Goal: Information Seeking & Learning: Learn about a topic

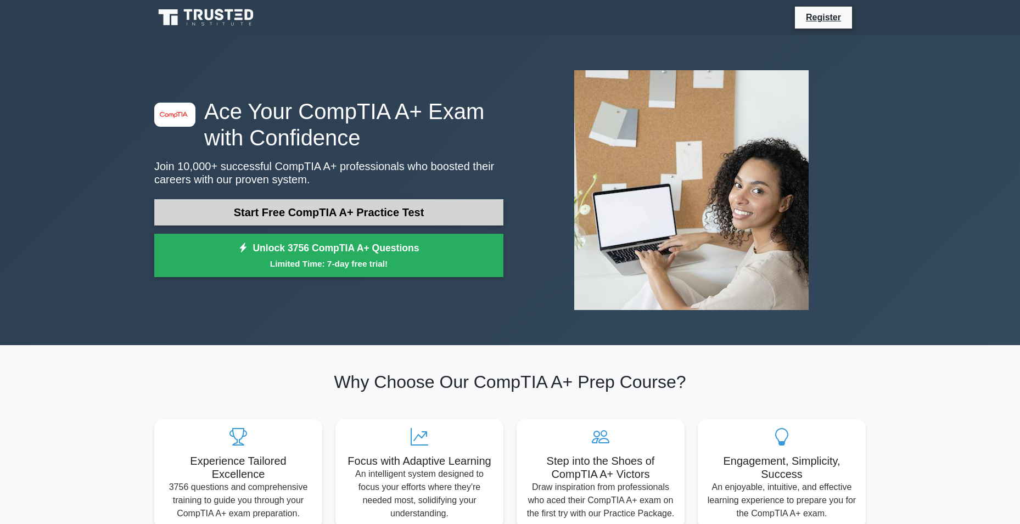
click at [388, 211] on link "Start Free CompTIA A+ Practice Test" at bounding box center [328, 212] width 349 height 26
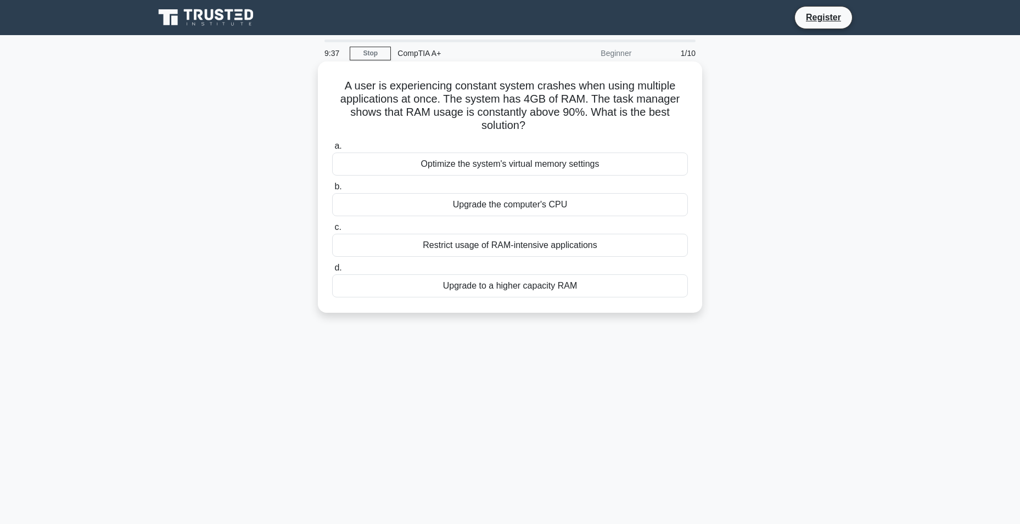
click at [504, 289] on div "Upgrade to a higher capacity RAM" at bounding box center [510, 285] width 356 height 23
click at [332, 272] on input "d. Upgrade to a higher capacity RAM" at bounding box center [332, 268] width 0 height 7
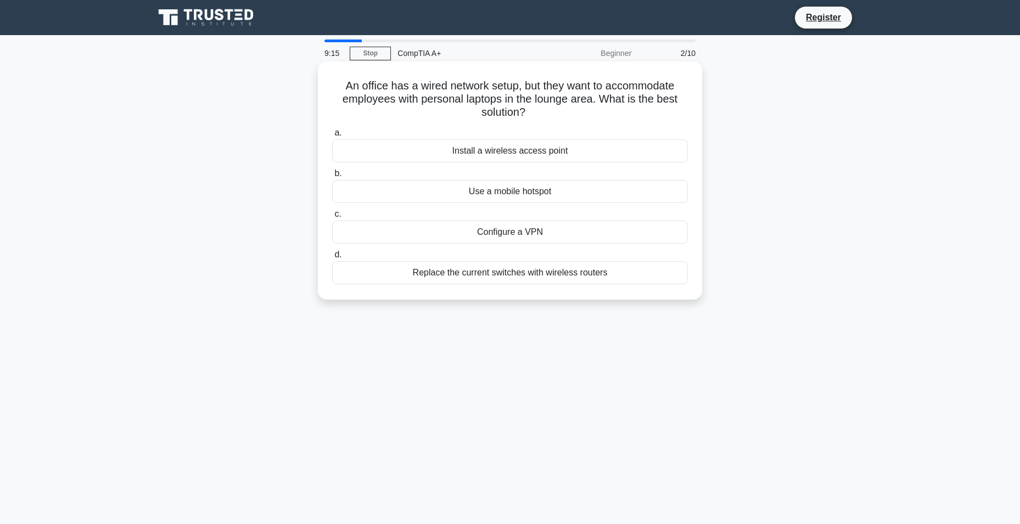
click at [464, 278] on div "Replace the current switches with wireless routers" at bounding box center [510, 272] width 356 height 23
click at [332, 259] on input "d. Replace the current switches with wireless routers" at bounding box center [332, 254] width 0 height 7
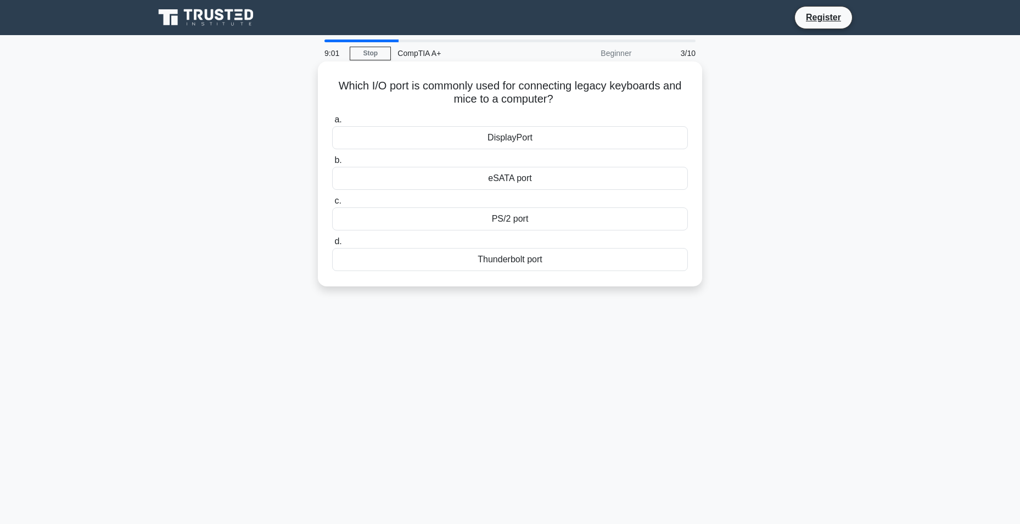
click at [470, 221] on div "PS/2 port" at bounding box center [510, 219] width 356 height 23
click at [332, 205] on input "c. PS/2 port" at bounding box center [332, 201] width 0 height 7
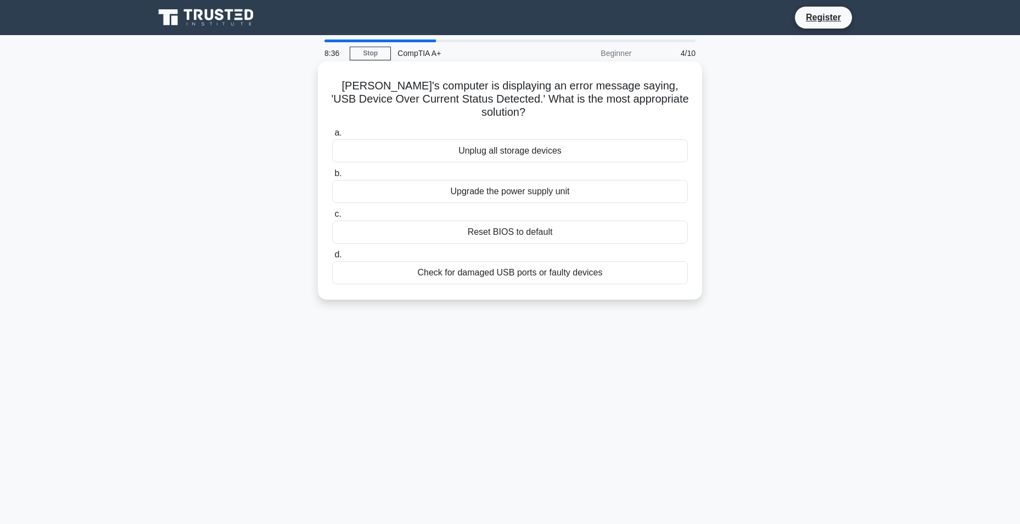
click at [450, 266] on div "Check for damaged USB ports or faulty devices" at bounding box center [510, 272] width 356 height 23
click at [332, 259] on input "d. Check for damaged USB ports or faulty devices" at bounding box center [332, 254] width 0 height 7
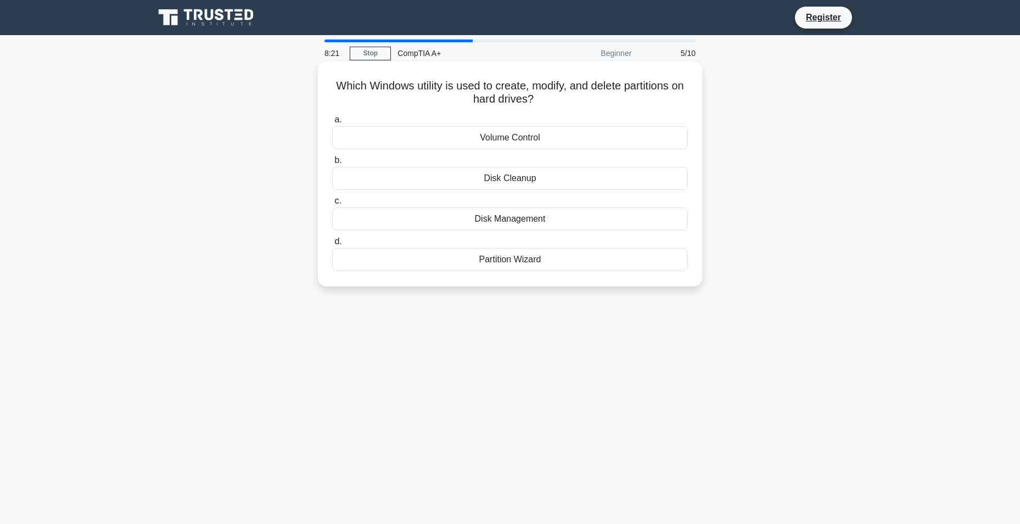
click at [473, 266] on div "Partition Wizard" at bounding box center [510, 259] width 356 height 23
click at [332, 245] on input "d. Partition Wizard" at bounding box center [332, 241] width 0 height 7
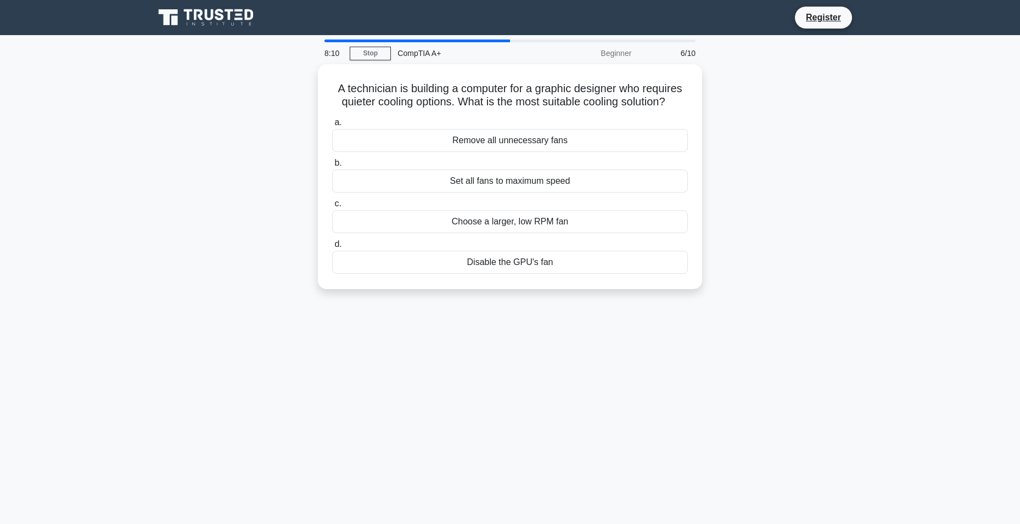
click at [665, 54] on div "6/10" at bounding box center [670, 53] width 64 height 22
click at [628, 59] on div "Beginner" at bounding box center [590, 53] width 96 height 22
click at [686, 52] on div "6/10" at bounding box center [670, 53] width 64 height 22
click at [682, 53] on div "6/10" at bounding box center [670, 53] width 64 height 22
click at [430, 222] on div "Choose a larger, low RPM fan" at bounding box center [510, 219] width 356 height 23
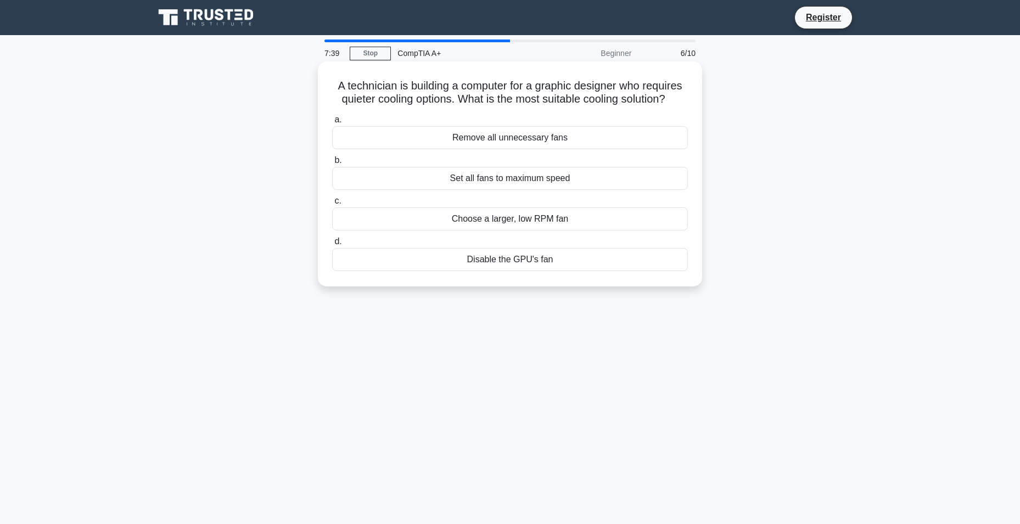
click at [332, 205] on input "c. Choose a larger, low RPM fan" at bounding box center [332, 201] width 0 height 7
click at [436, 260] on div "Use a USB hub" at bounding box center [510, 259] width 356 height 23
click at [332, 245] on input "d. Use a USB hub" at bounding box center [332, 241] width 0 height 7
click at [488, 141] on div "Faulty power supply unit" at bounding box center [510, 137] width 356 height 23
click at [332, 124] on input "a. Faulty power supply unit" at bounding box center [332, 119] width 0 height 7
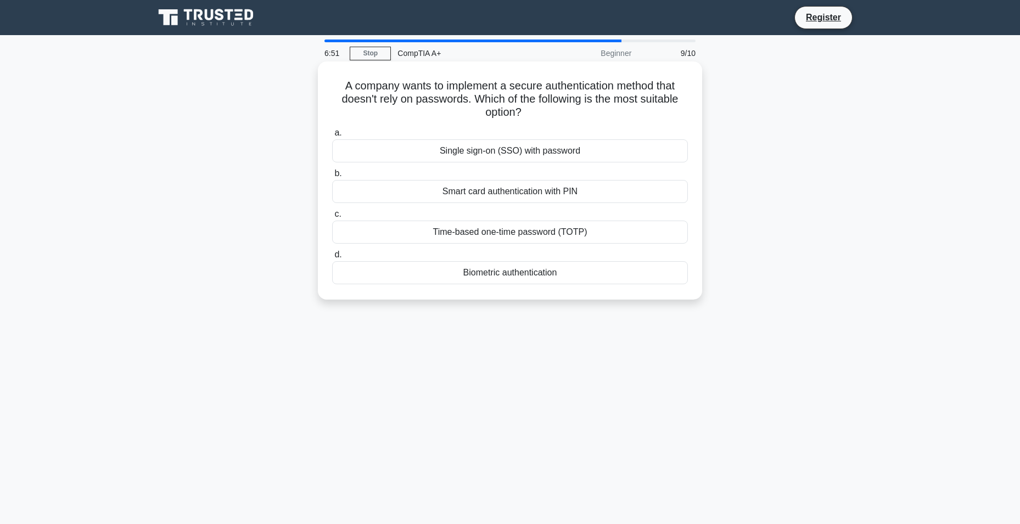
click at [479, 276] on div "Biometric authentication" at bounding box center [510, 272] width 356 height 23
click at [332, 259] on input "d. Biometric authentication" at bounding box center [332, 254] width 0 height 7
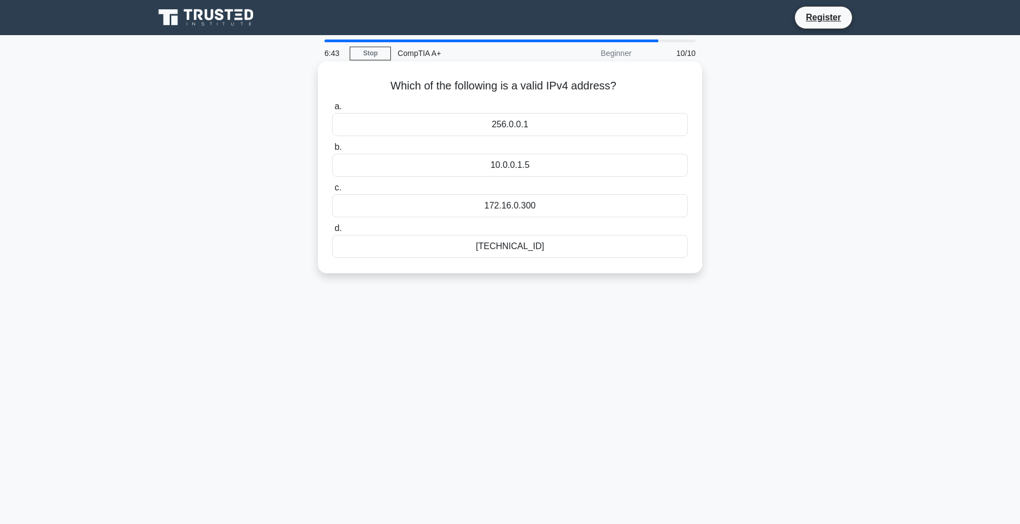
click at [477, 251] on div "192.168.0.1" at bounding box center [510, 246] width 356 height 23
click at [332, 232] on input "d. 192.168.0.1" at bounding box center [332, 228] width 0 height 7
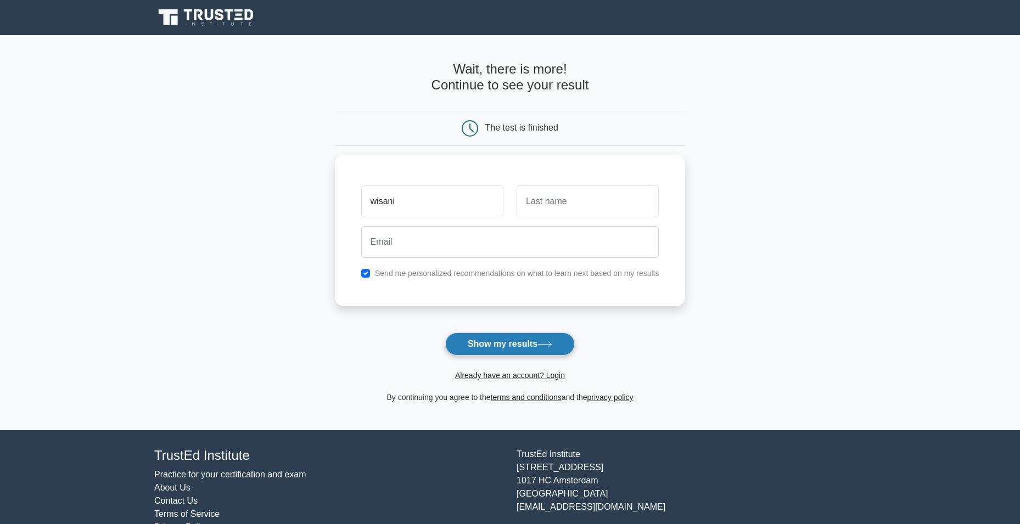
type input "wisani"
click at [524, 344] on button "Show my results" at bounding box center [510, 344] width 130 height 23
type input "mkansi"
click at [544, 343] on icon at bounding box center [544, 344] width 15 height 6
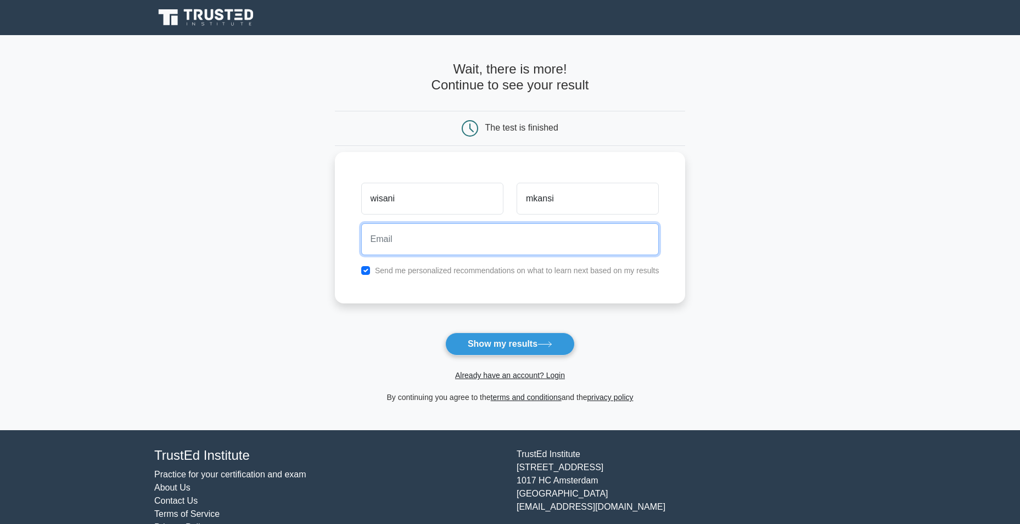
click at [505, 253] on input "email" at bounding box center [510, 239] width 298 height 32
type input "mkansipraise2222@gmail.com"
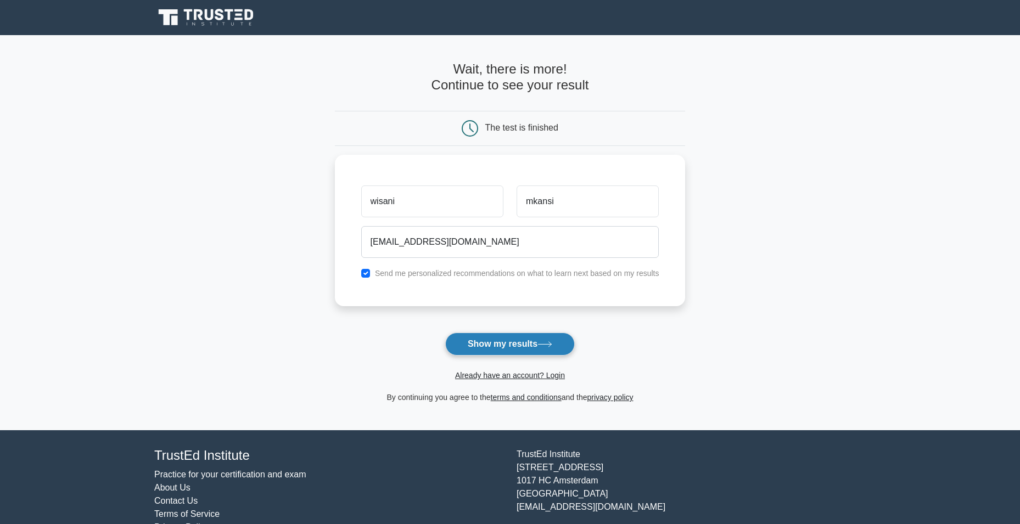
click at [497, 340] on button "Show my results" at bounding box center [510, 344] width 130 height 23
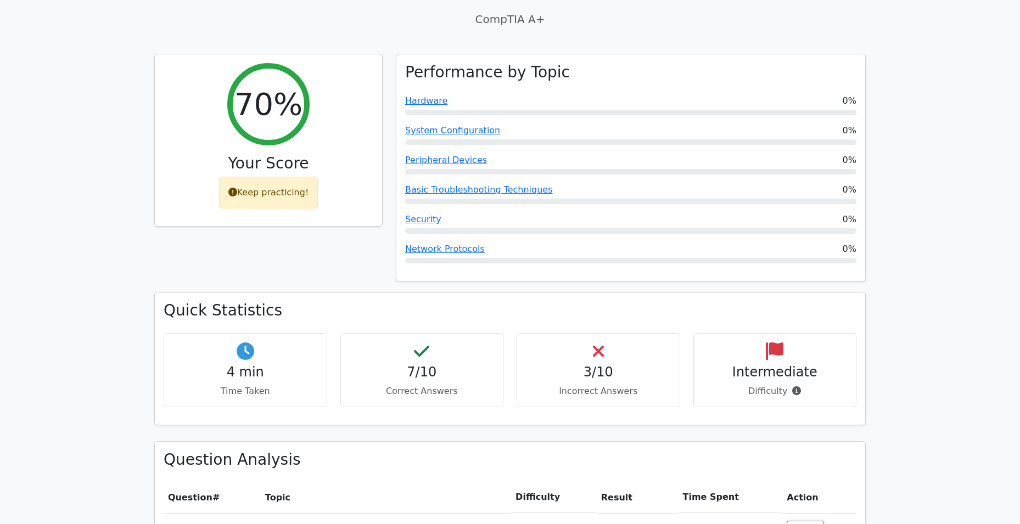
scroll to position [494, 0]
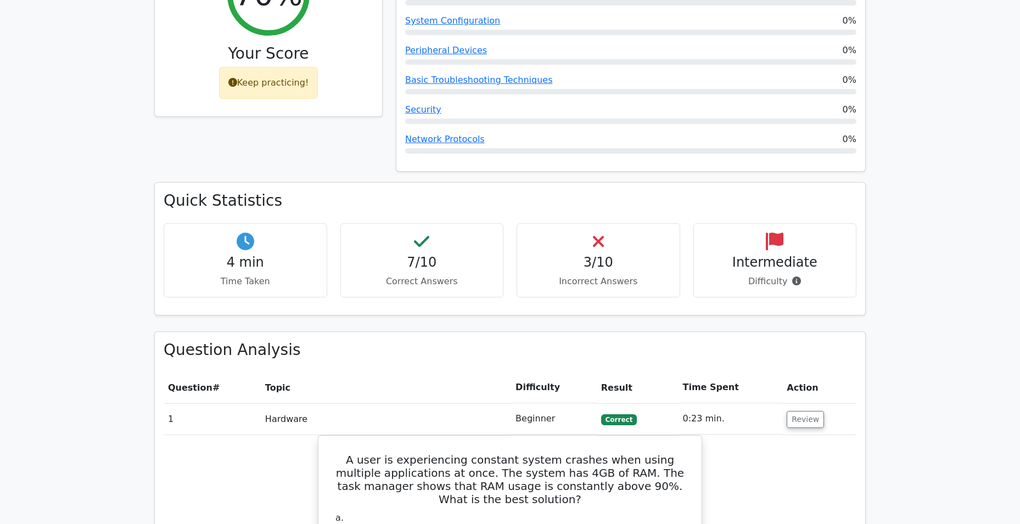
click at [603, 255] on h4 "3/10" at bounding box center [598, 263] width 145 height 16
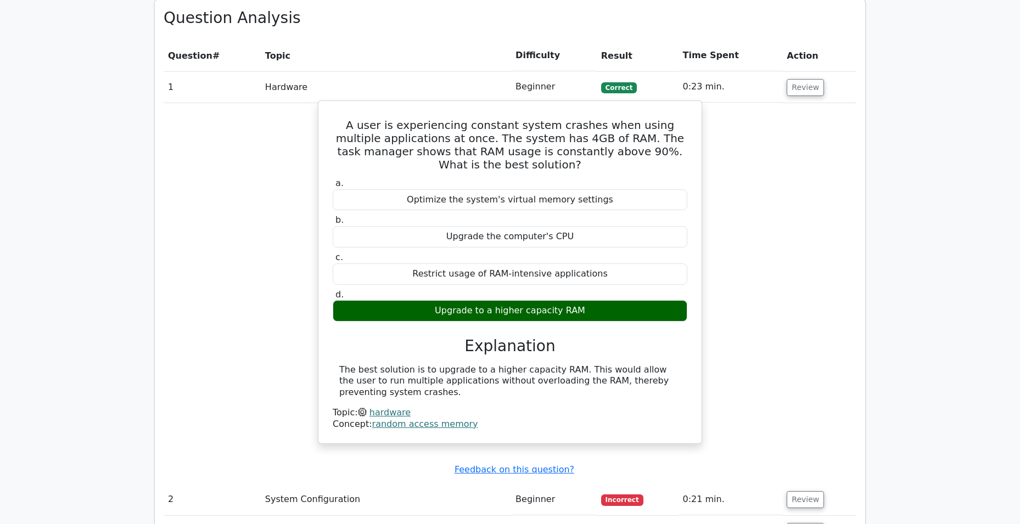
scroll to position [714, 0]
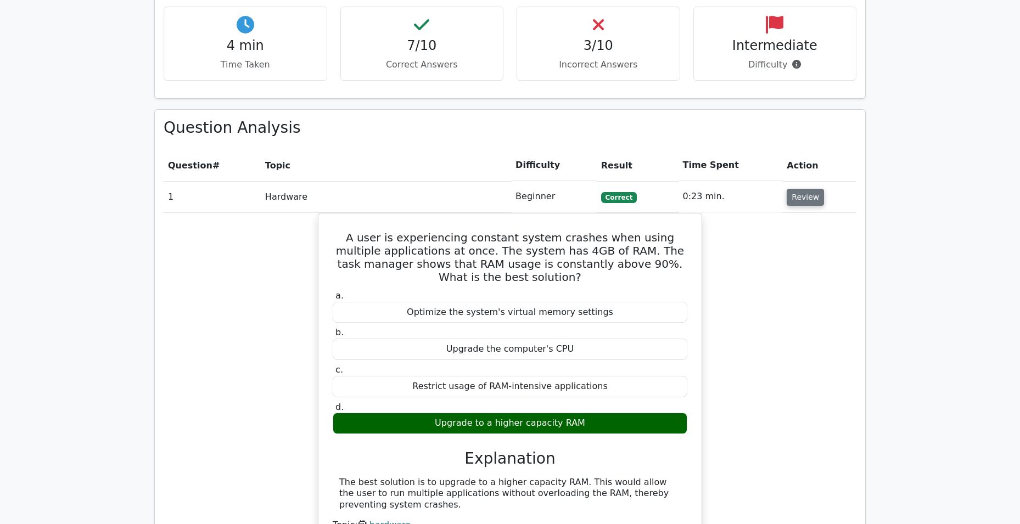
click at [798, 189] on button "Review" at bounding box center [805, 197] width 37 height 17
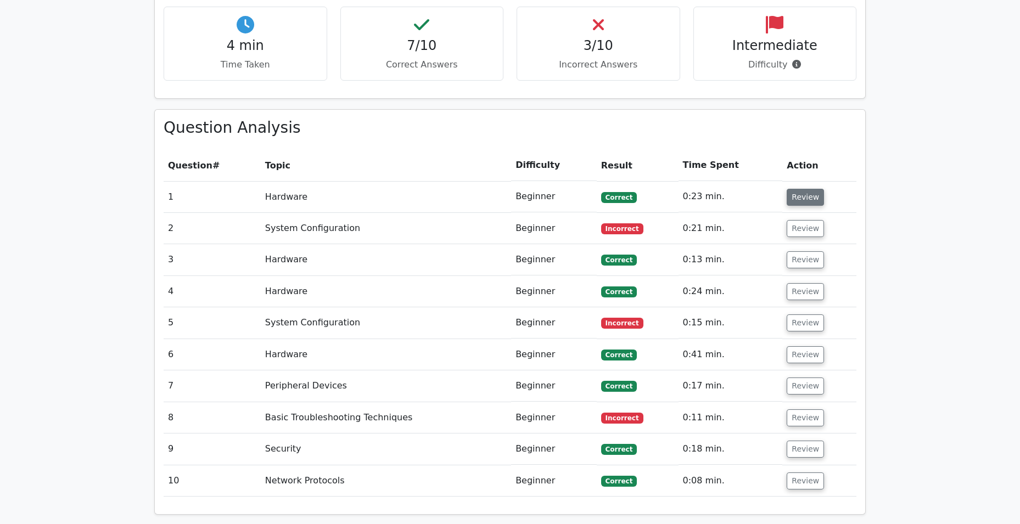
click at [802, 189] on button "Review" at bounding box center [805, 197] width 37 height 17
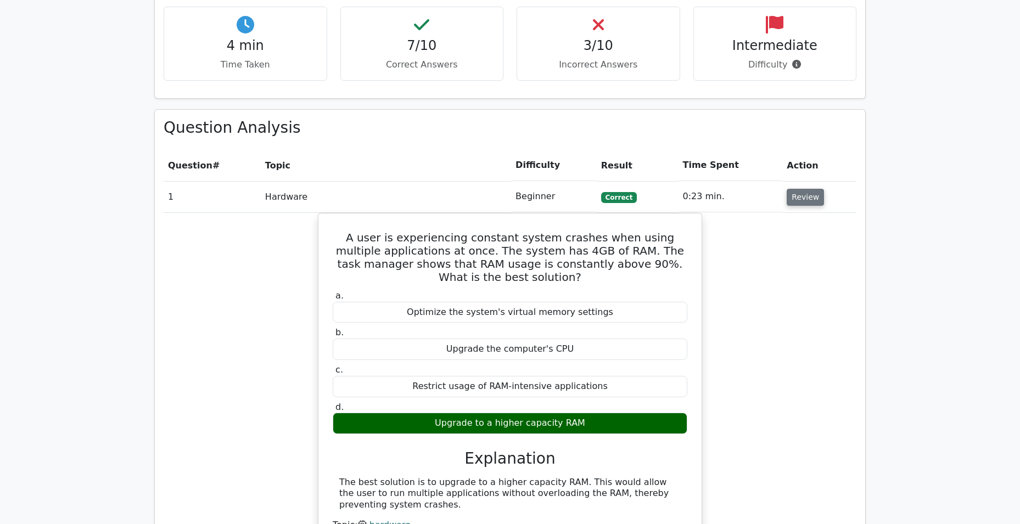
click at [802, 189] on button "Review" at bounding box center [805, 197] width 37 height 17
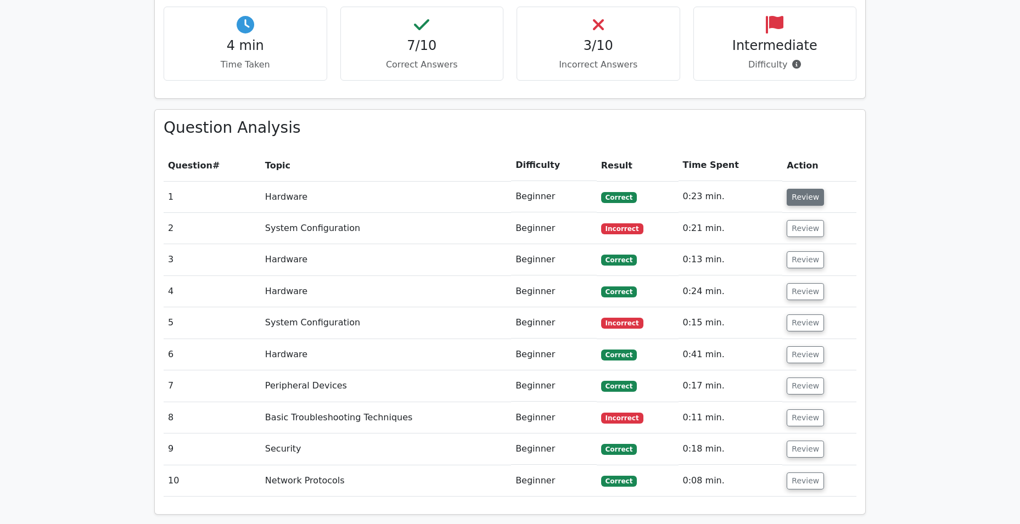
click at [797, 189] on button "Review" at bounding box center [805, 197] width 37 height 17
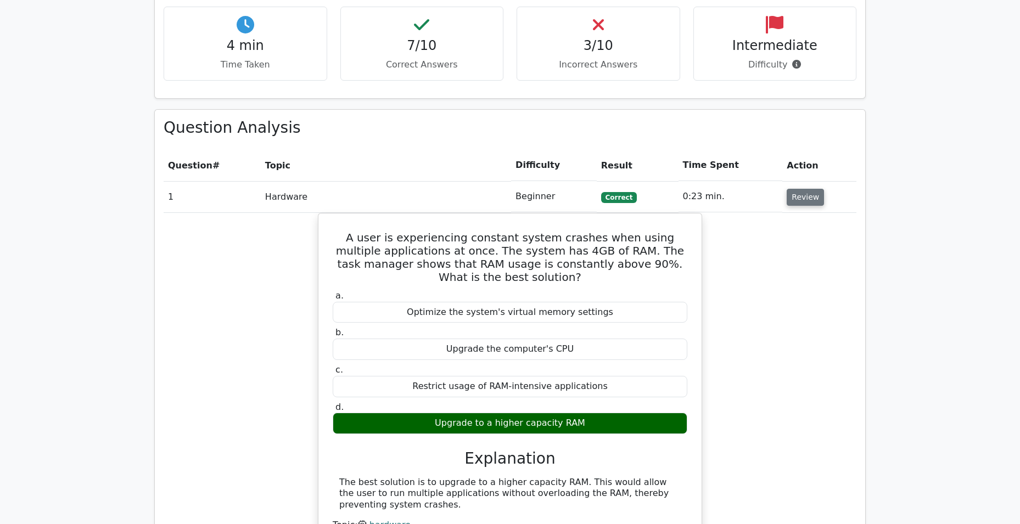
click at [797, 189] on button "Review" at bounding box center [805, 197] width 37 height 17
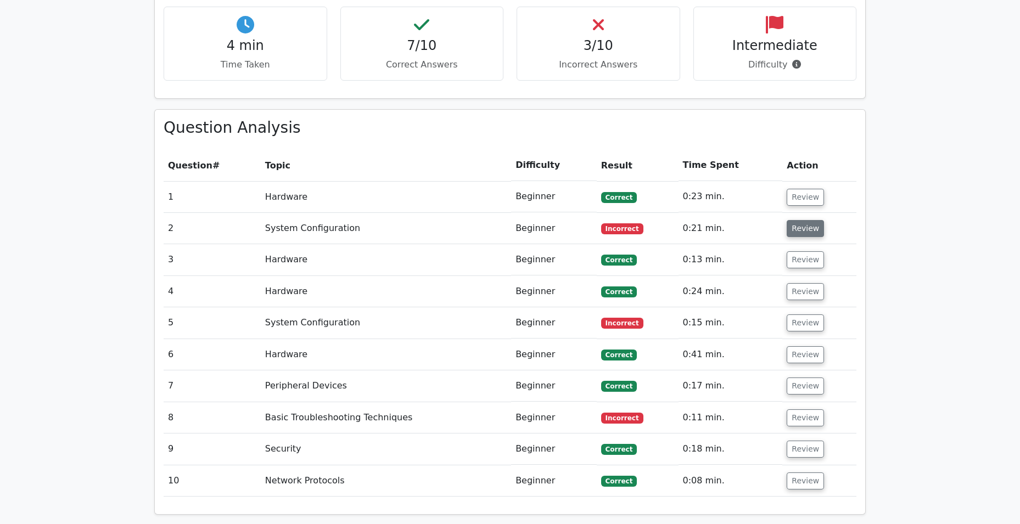
click at [794, 220] on button "Review" at bounding box center [805, 228] width 37 height 17
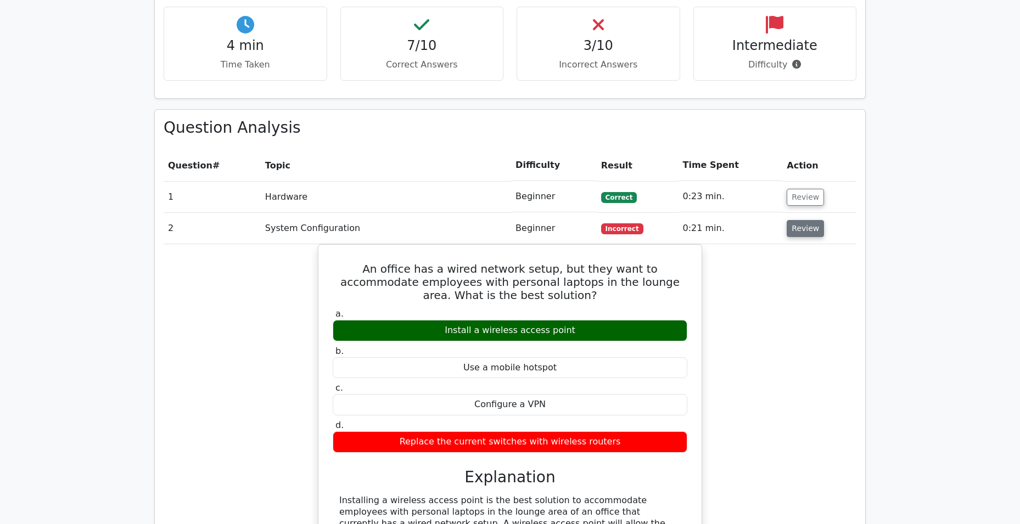
click at [794, 220] on button "Review" at bounding box center [805, 228] width 37 height 17
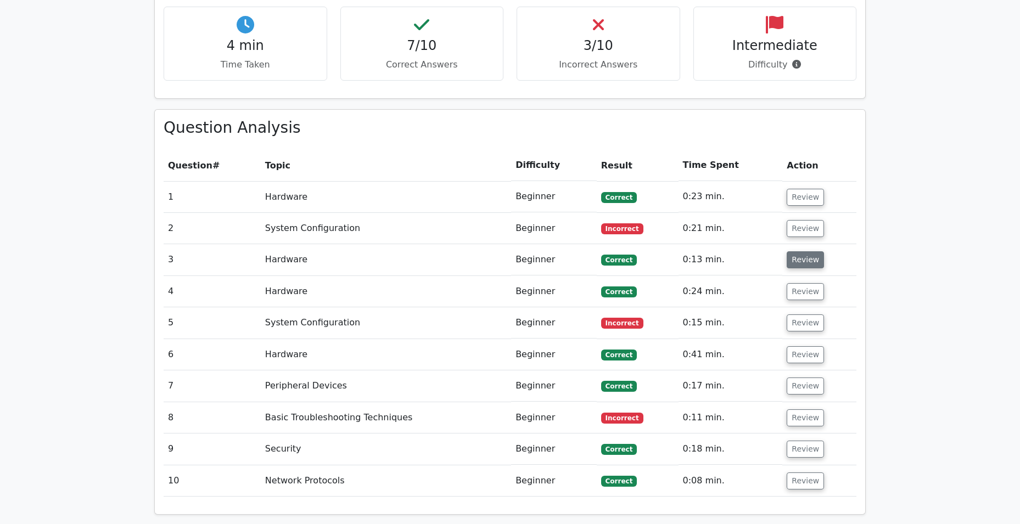
click at [799, 251] on button "Review" at bounding box center [805, 259] width 37 height 17
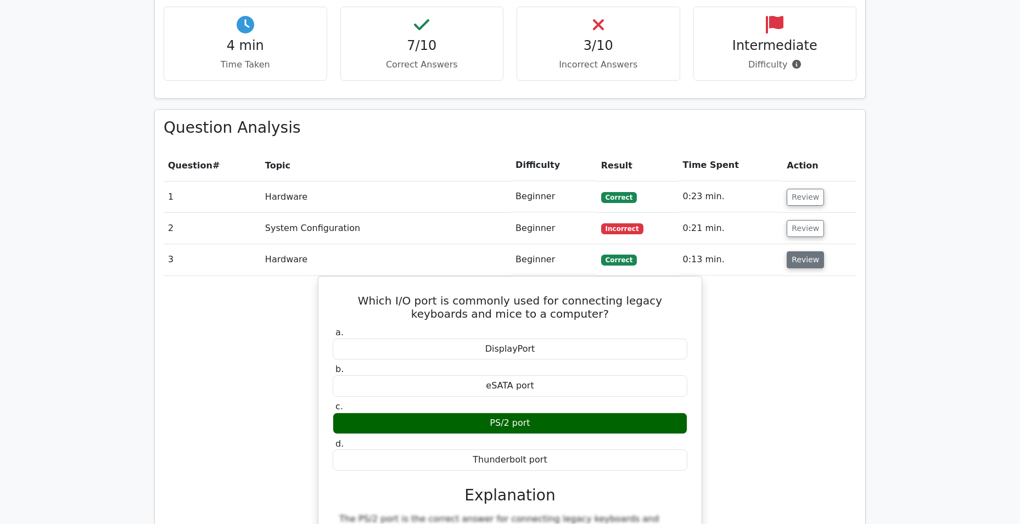
click at [799, 251] on button "Review" at bounding box center [805, 259] width 37 height 17
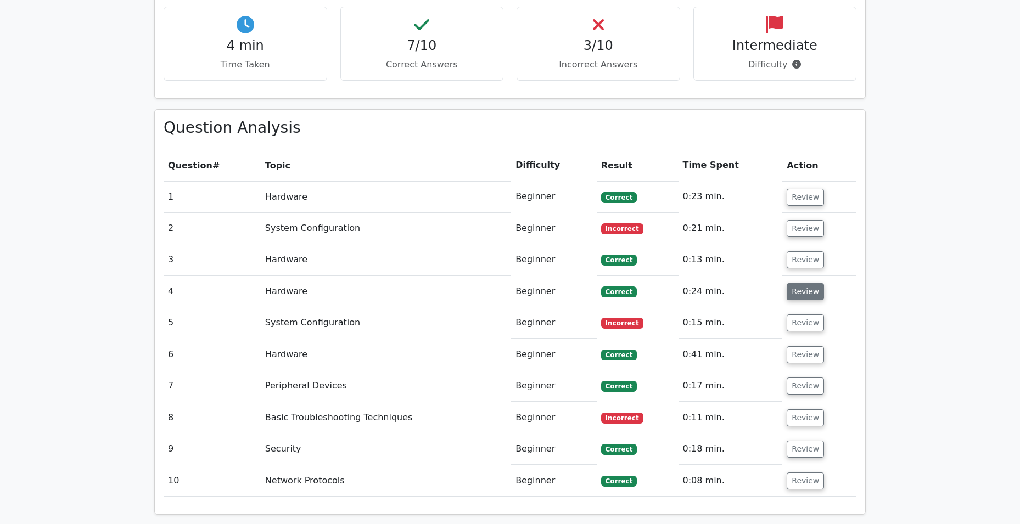
click at [798, 283] on button "Review" at bounding box center [805, 291] width 37 height 17
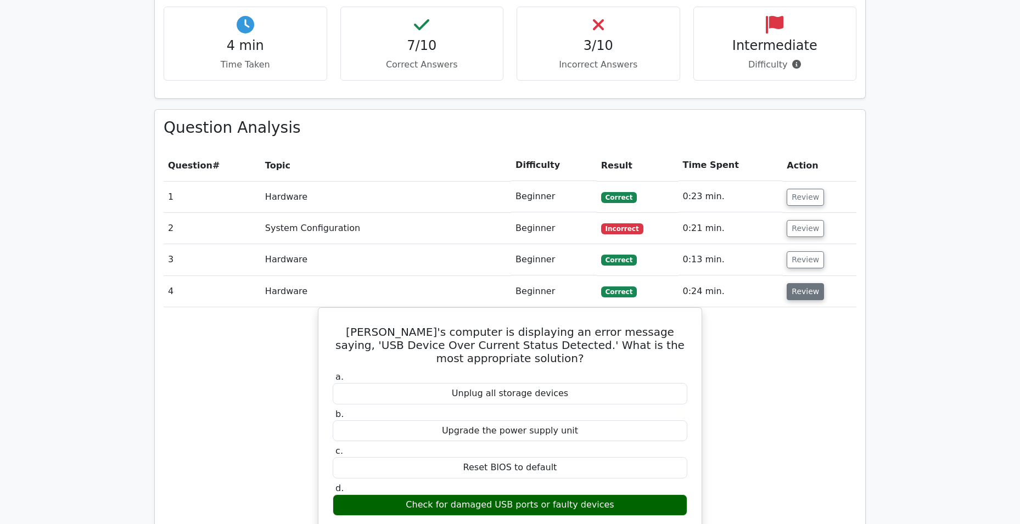
click at [798, 283] on button "Review" at bounding box center [805, 291] width 37 height 17
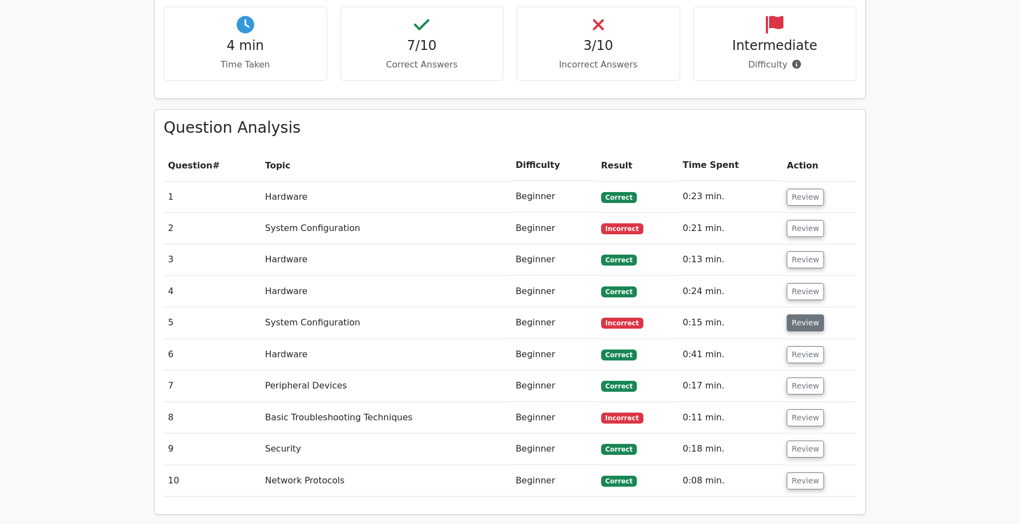
click at [797, 315] on button "Review" at bounding box center [805, 323] width 37 height 17
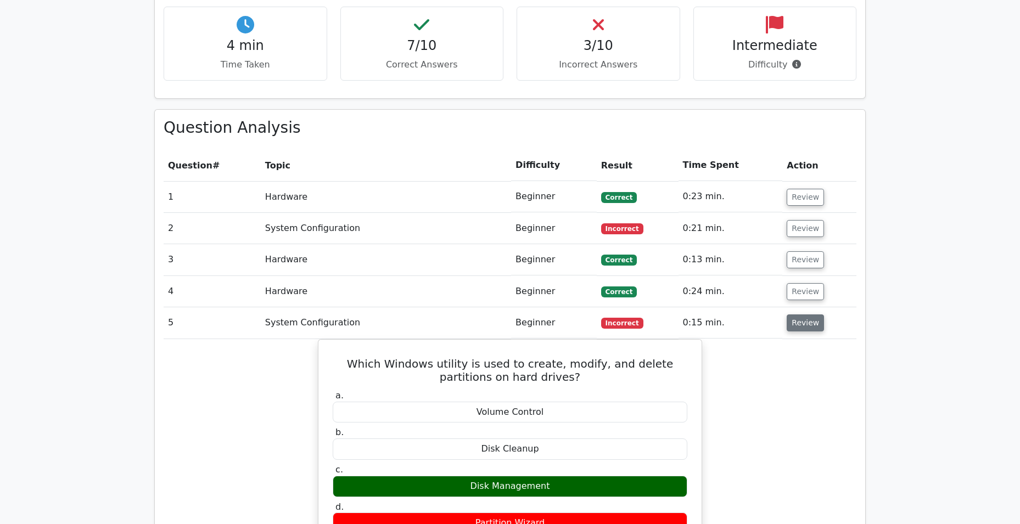
click at [797, 315] on button "Review" at bounding box center [805, 323] width 37 height 17
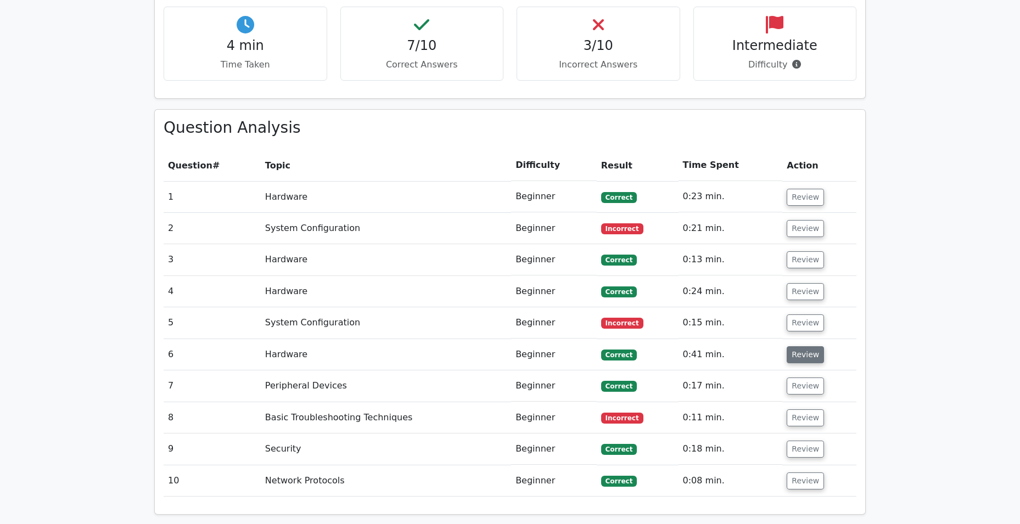
click at [793, 346] on button "Review" at bounding box center [805, 354] width 37 height 17
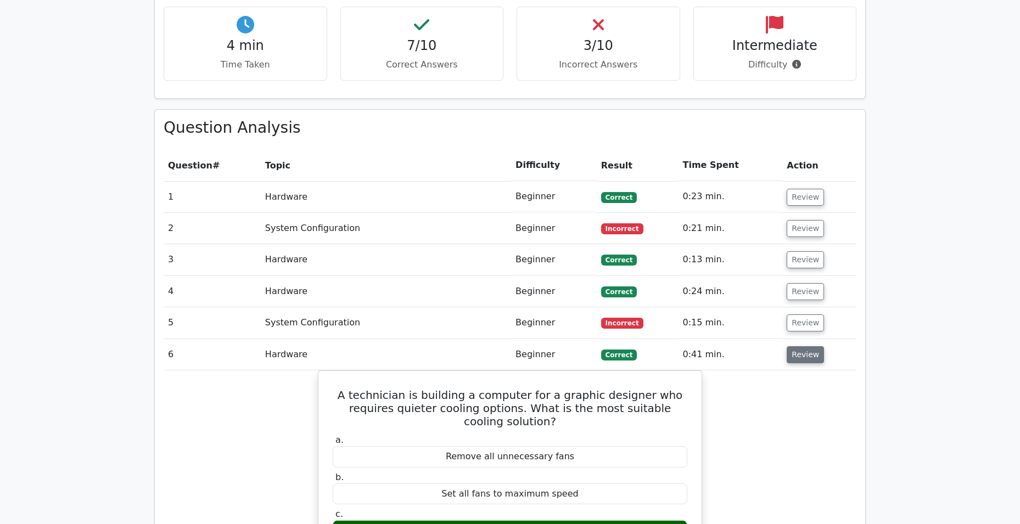
click at [793, 346] on button "Review" at bounding box center [805, 354] width 37 height 17
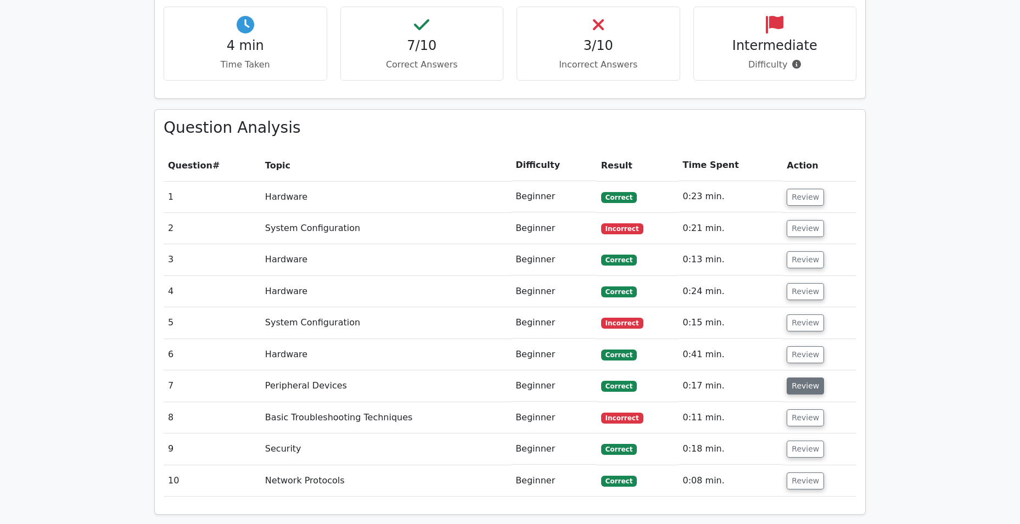
click at [791, 378] on button "Review" at bounding box center [805, 386] width 37 height 17
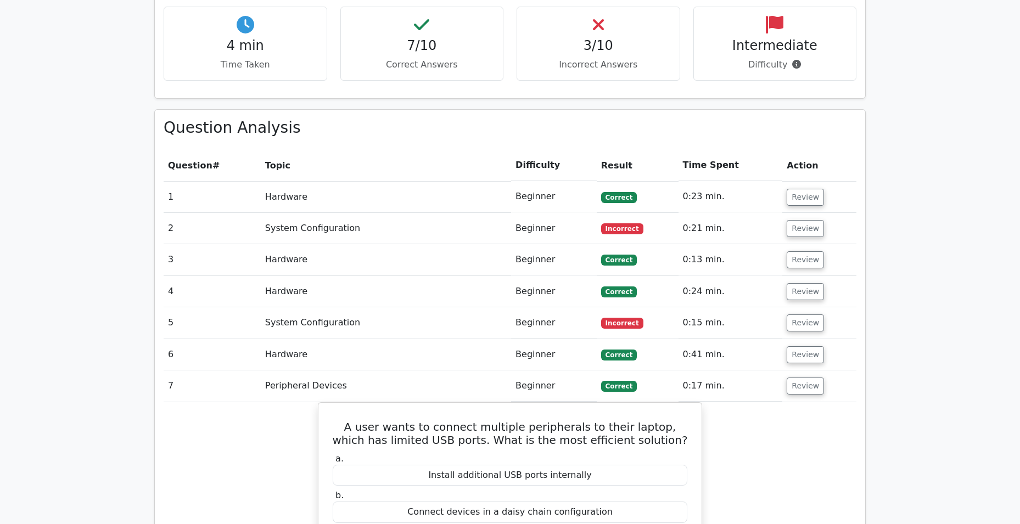
scroll to position [878, 0]
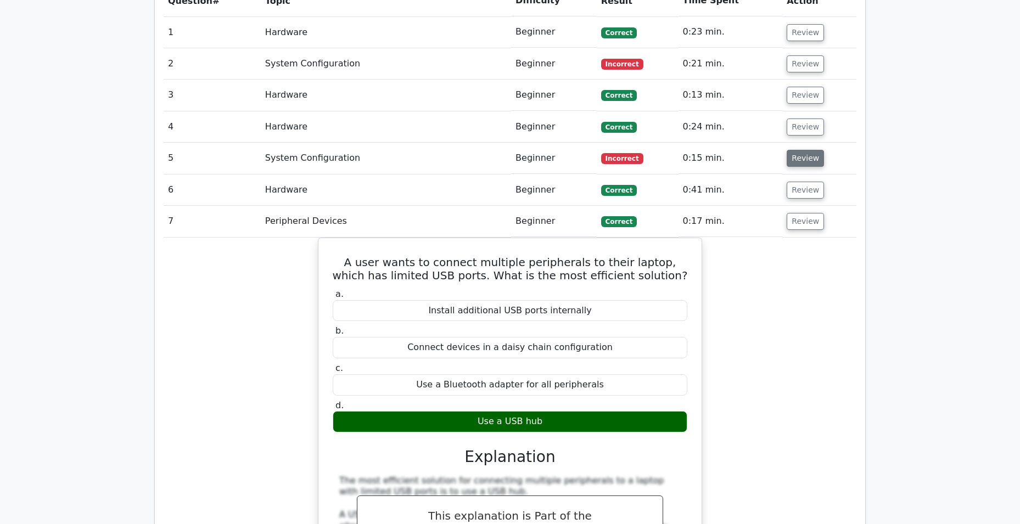
click at [803, 150] on button "Review" at bounding box center [805, 158] width 37 height 17
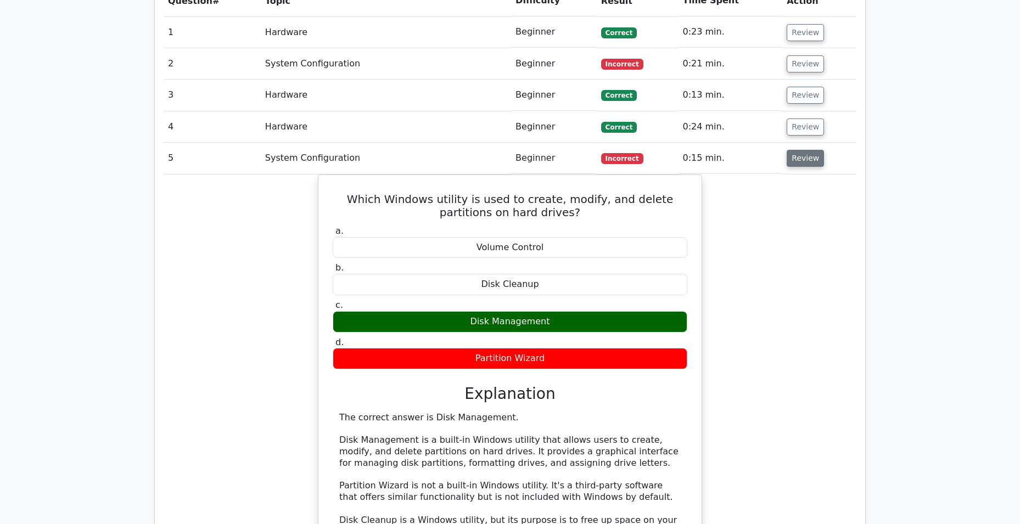
click at [802, 150] on button "Review" at bounding box center [805, 158] width 37 height 17
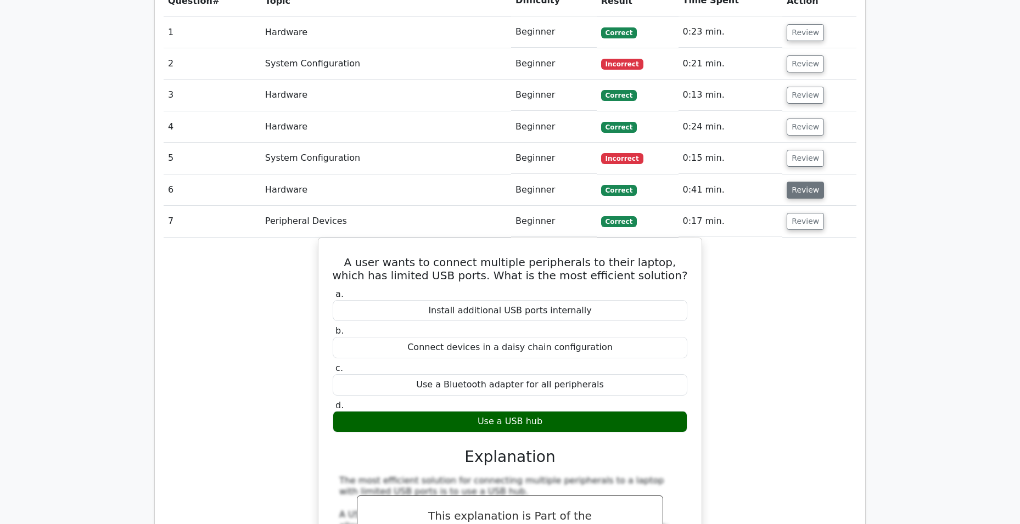
click at [789, 182] on button "Review" at bounding box center [805, 190] width 37 height 17
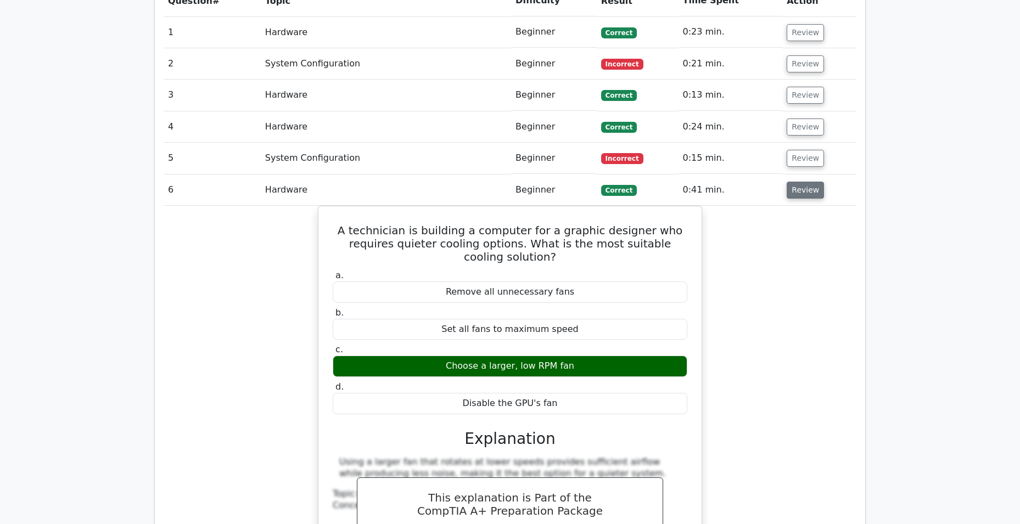
click at [789, 182] on button "Review" at bounding box center [805, 190] width 37 height 17
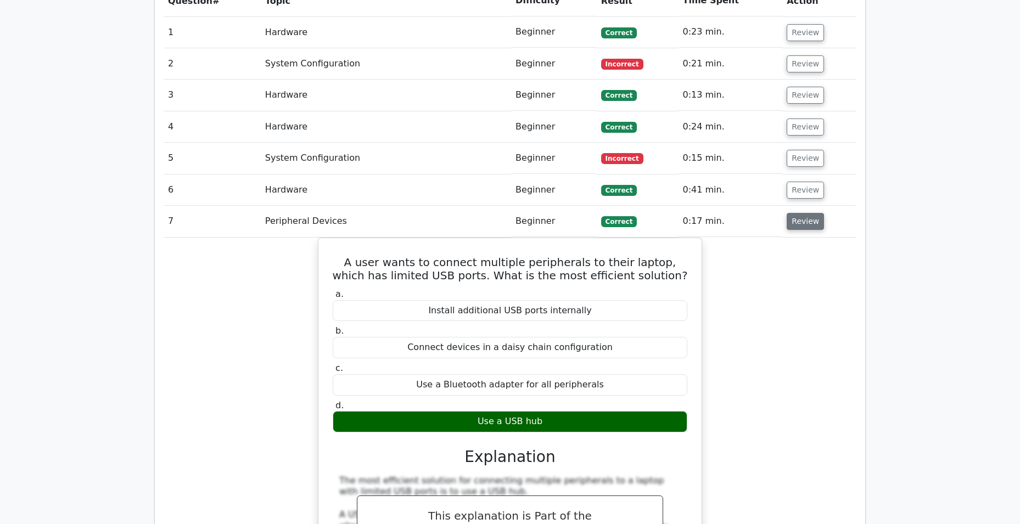
click at [794, 213] on button "Review" at bounding box center [805, 221] width 37 height 17
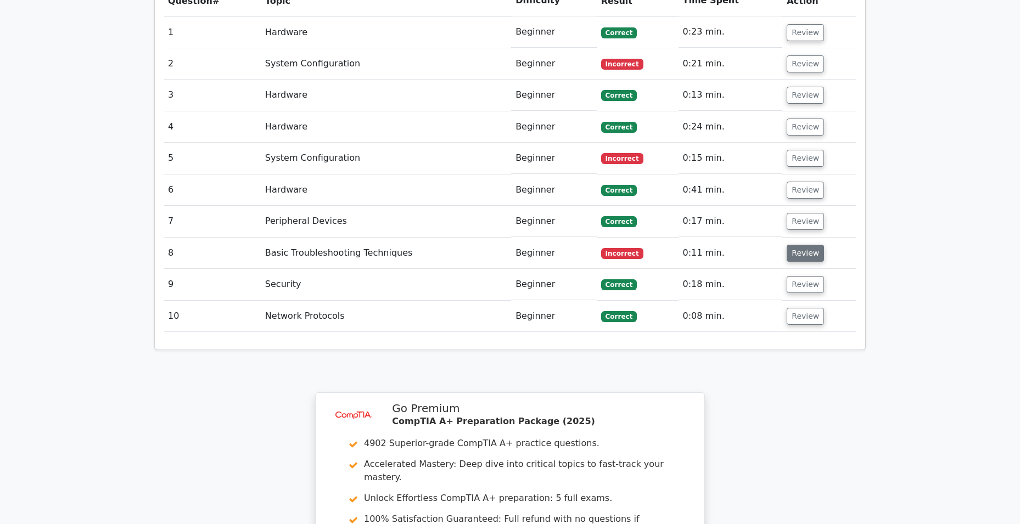
click at [800, 245] on button "Review" at bounding box center [805, 253] width 37 height 17
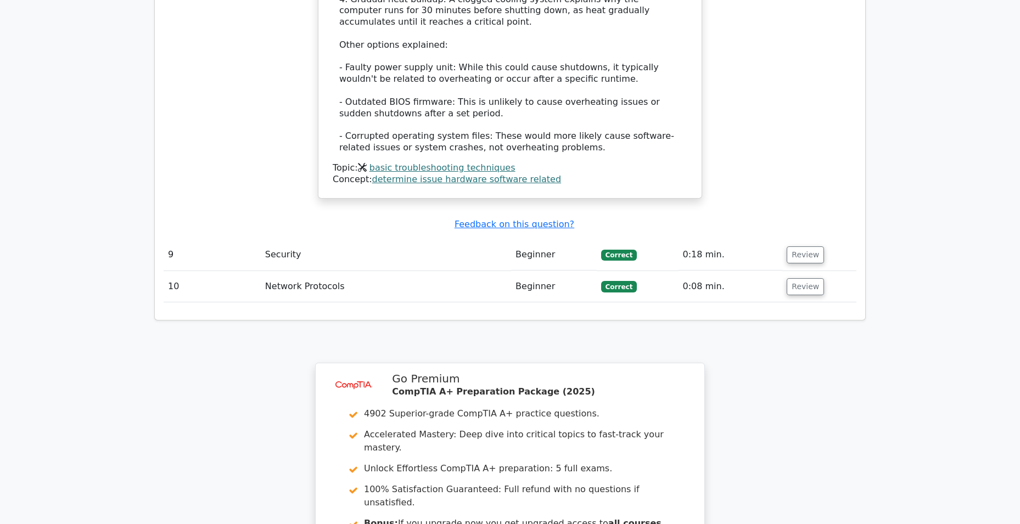
scroll to position [1702, 0]
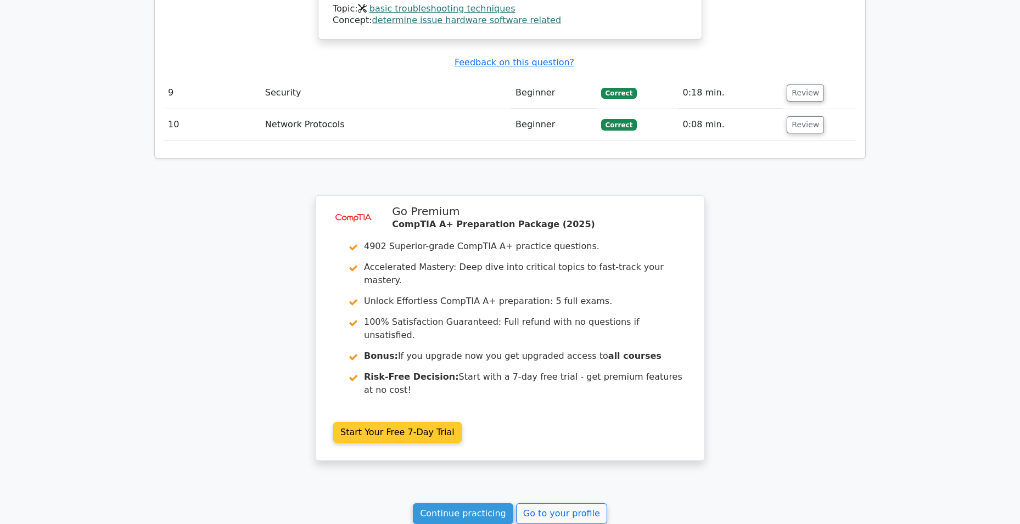
click at [405, 422] on link "Start Your Free 7-Day Trial" at bounding box center [397, 432] width 128 height 21
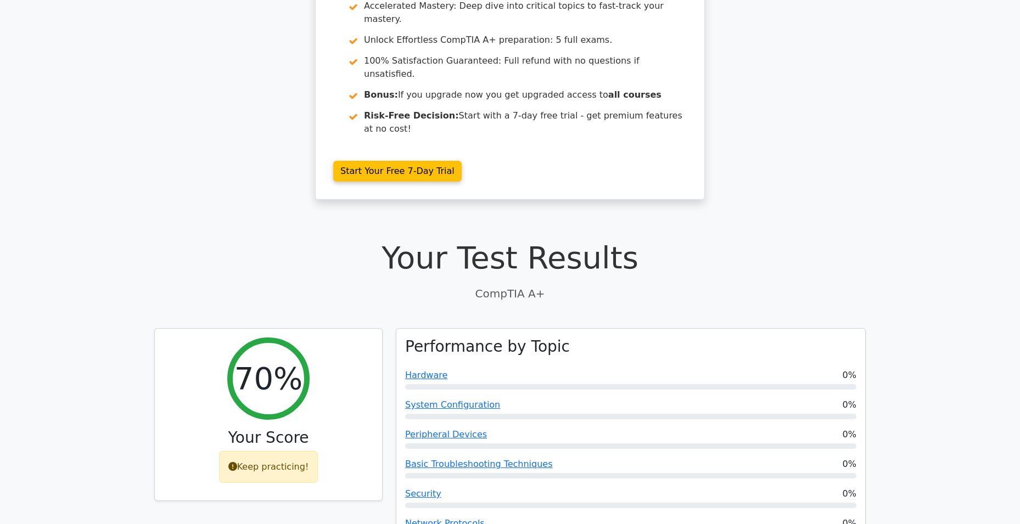
scroll to position [220, 0]
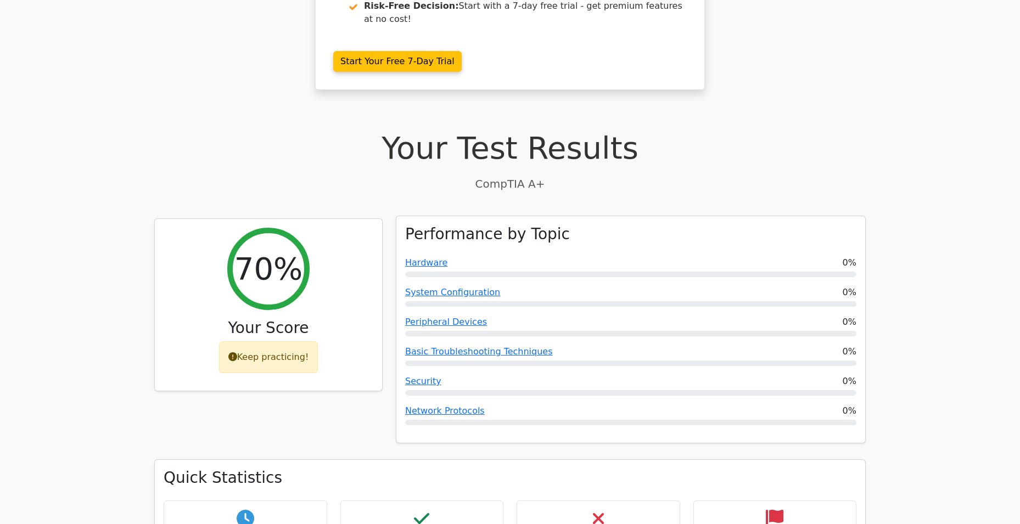
click at [403, 221] on div "Performance by Topic Hardware 0% System Configuration 0% Peripheral Devices 0% …" at bounding box center [630, 329] width 469 height 227
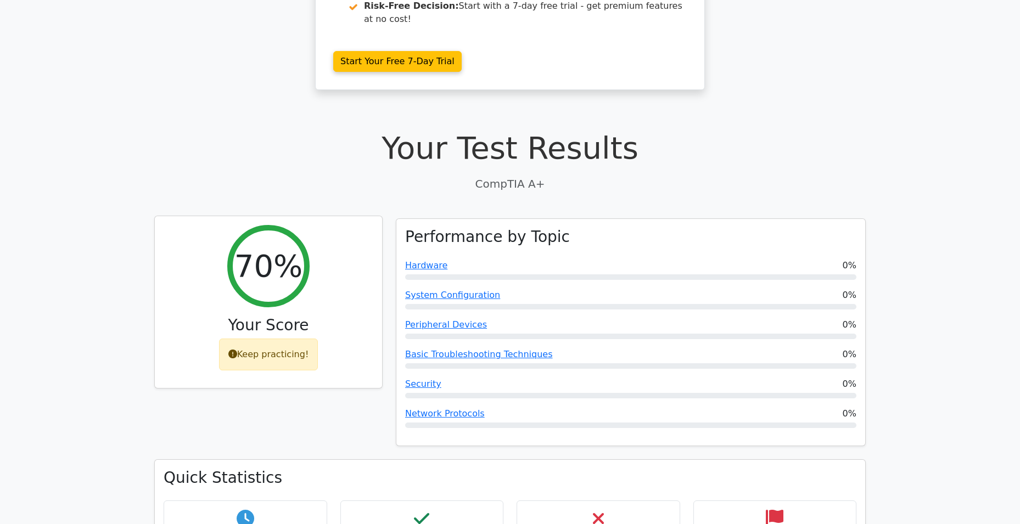
click at [266, 339] on div "Keep practicing!" at bounding box center [268, 355] width 99 height 32
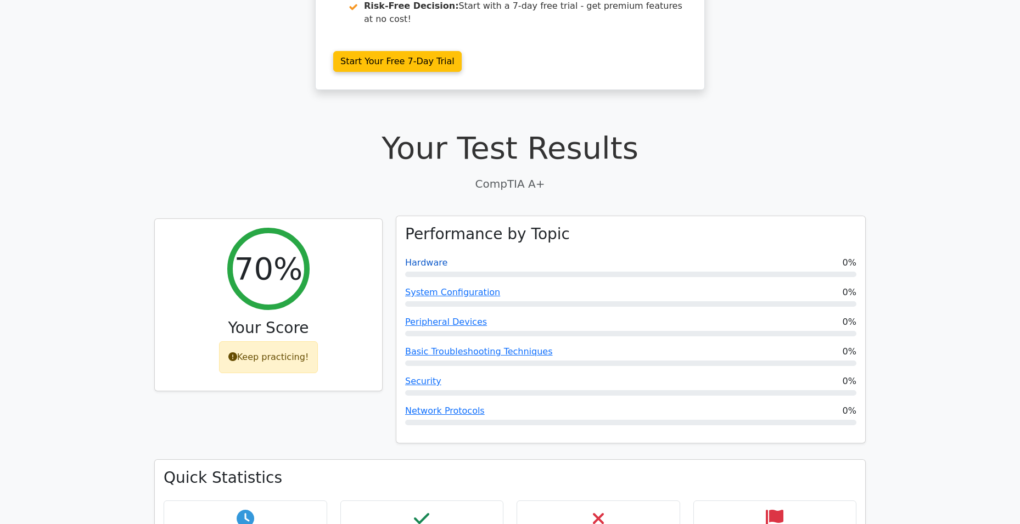
click at [427, 257] on link "Hardware" at bounding box center [426, 262] width 42 height 10
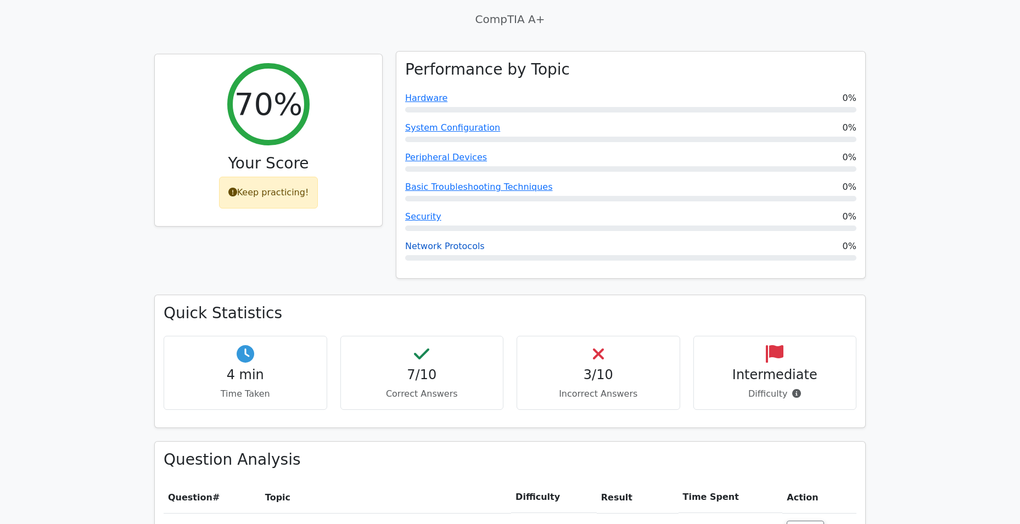
scroll to position [439, 0]
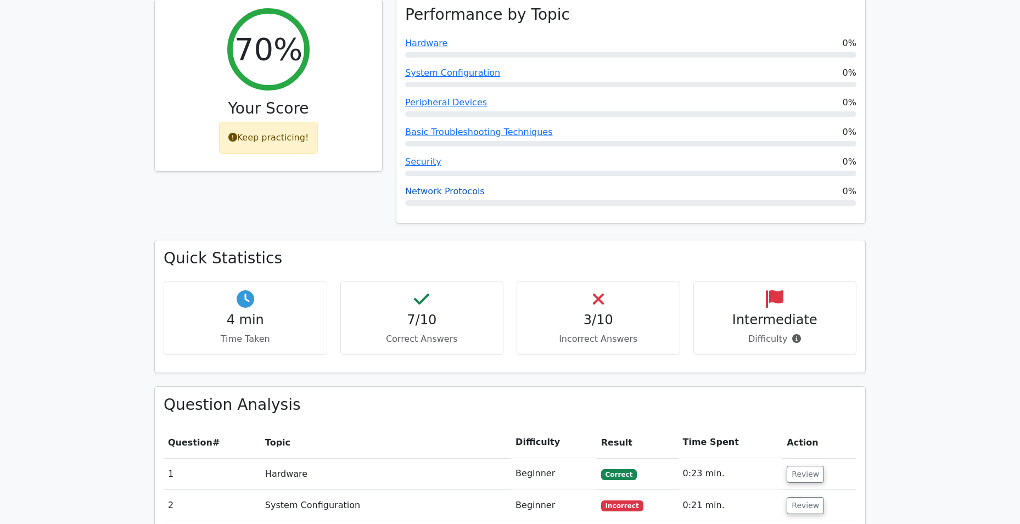
click at [429, 186] on link "Network Protocols" at bounding box center [445, 191] width 80 height 10
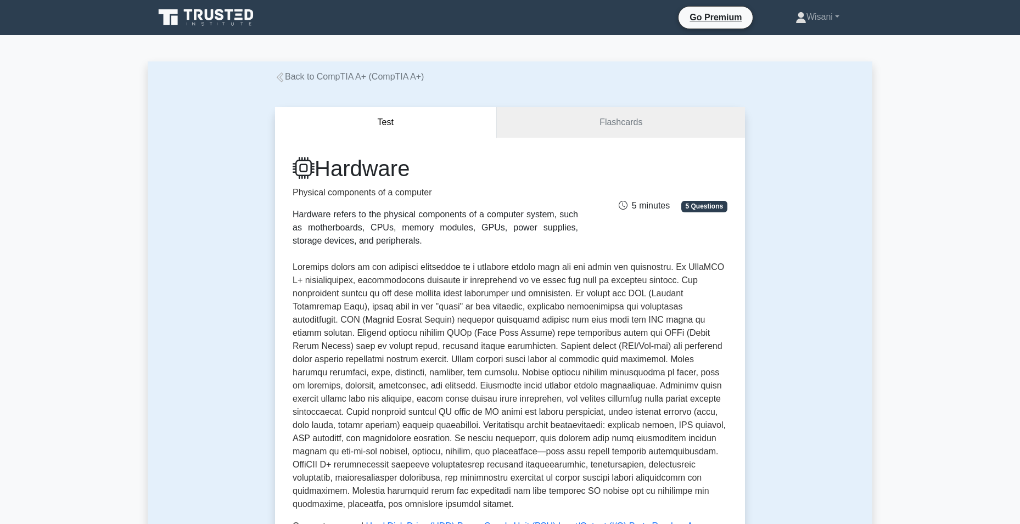
scroll to position [220, 0]
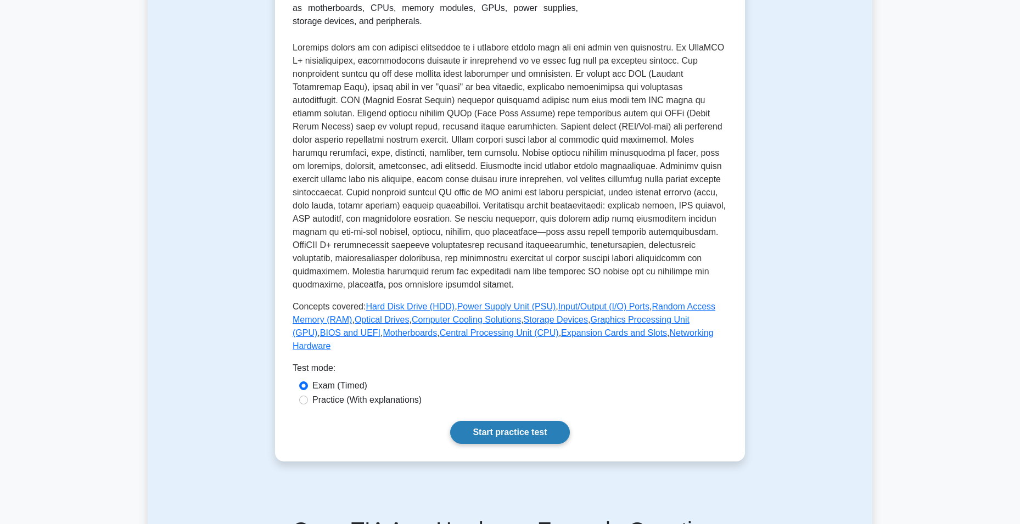
click at [467, 421] on link "Start practice test" at bounding box center [509, 432] width 119 height 23
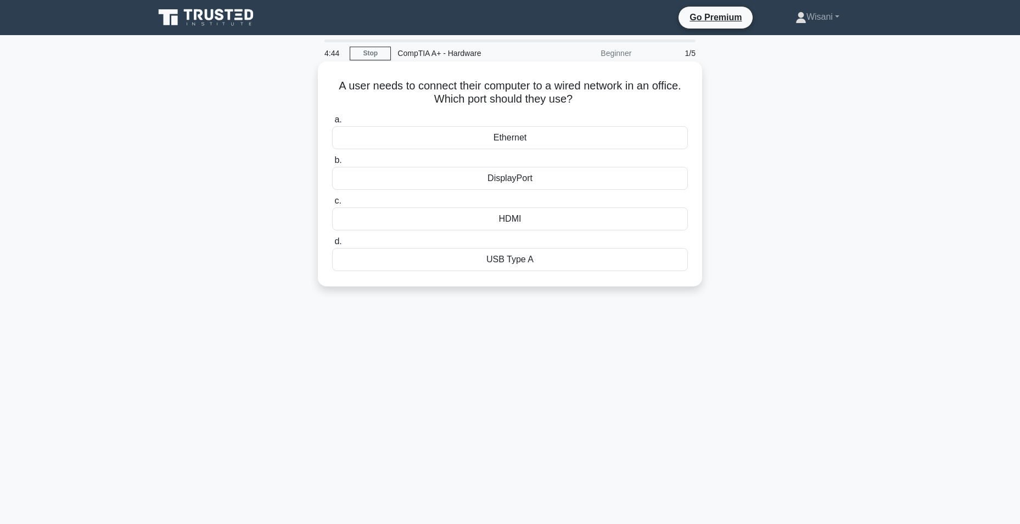
click at [527, 139] on div "Ethernet" at bounding box center [510, 137] width 356 height 23
click at [332, 124] on input "a. Ethernet" at bounding box center [332, 119] width 0 height 7
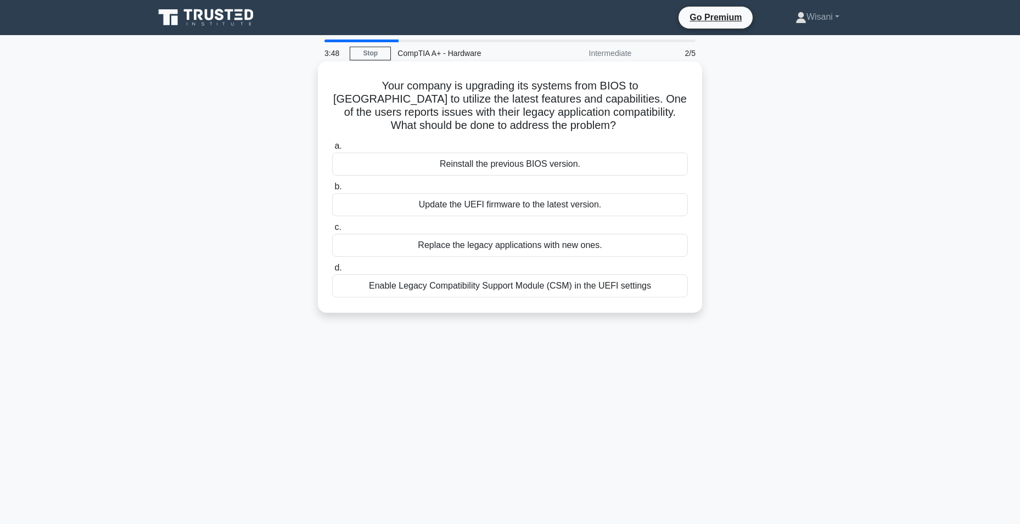
click at [518, 249] on div "Replace the legacy applications with new ones." at bounding box center [510, 245] width 356 height 23
click at [332, 231] on input "c. Replace the legacy applications with new ones." at bounding box center [332, 227] width 0 height 7
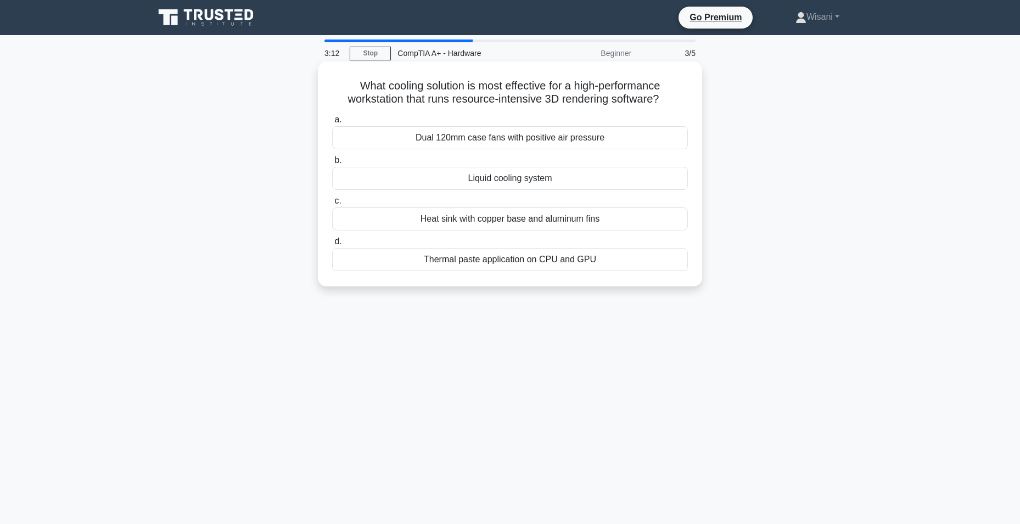
click at [458, 258] on div "Thermal paste application on CPU and GPU" at bounding box center [510, 259] width 356 height 23
click at [332, 245] on input "d. Thermal paste application on CPU and GPU" at bounding box center [332, 241] width 0 height 7
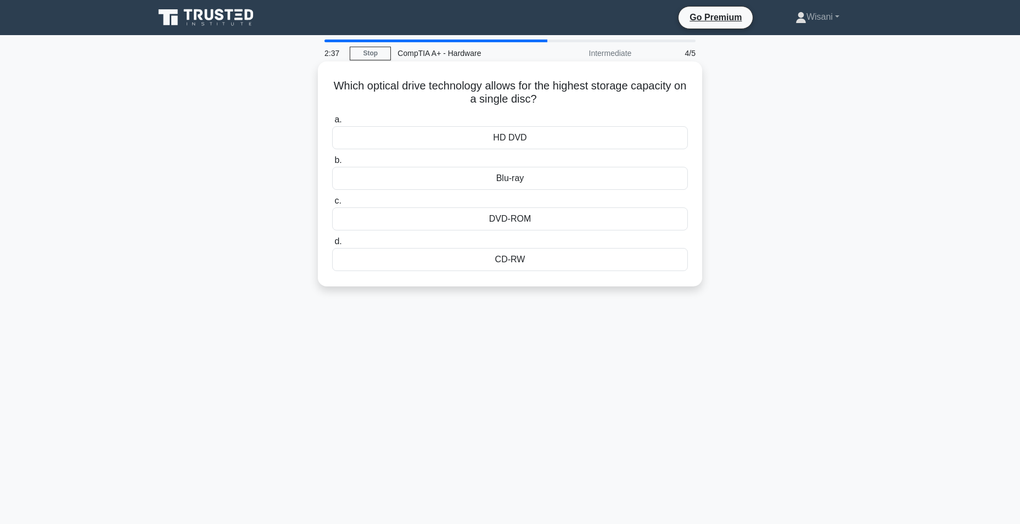
click at [455, 215] on div "DVD-ROM" at bounding box center [510, 219] width 356 height 23
click at [332, 205] on input "c. DVD-ROM" at bounding box center [332, 201] width 0 height 7
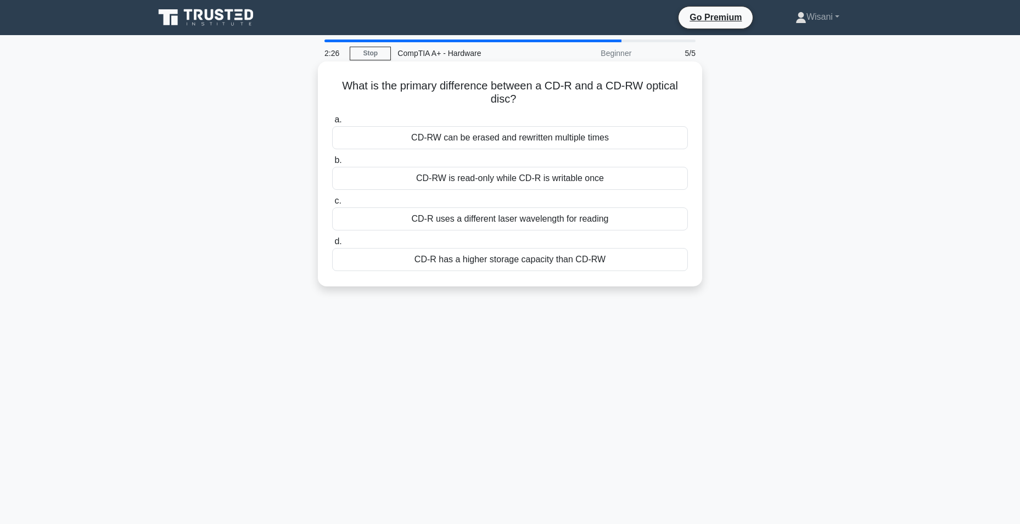
click at [451, 141] on div "CD-RW can be erased and rewritten multiple times" at bounding box center [510, 137] width 356 height 23
click at [332, 124] on input "a. CD-RW can be erased and rewritten multiple times" at bounding box center [332, 119] width 0 height 7
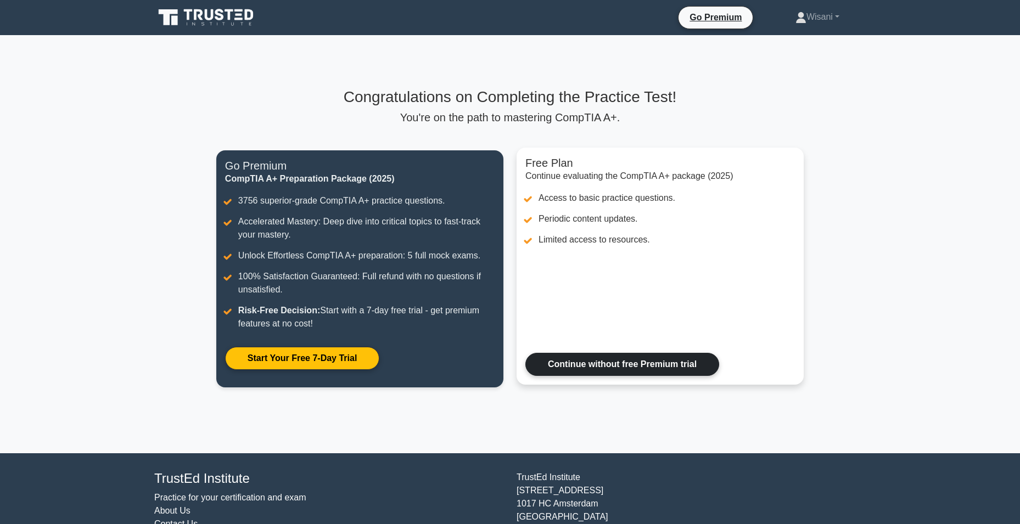
scroll to position [51, 0]
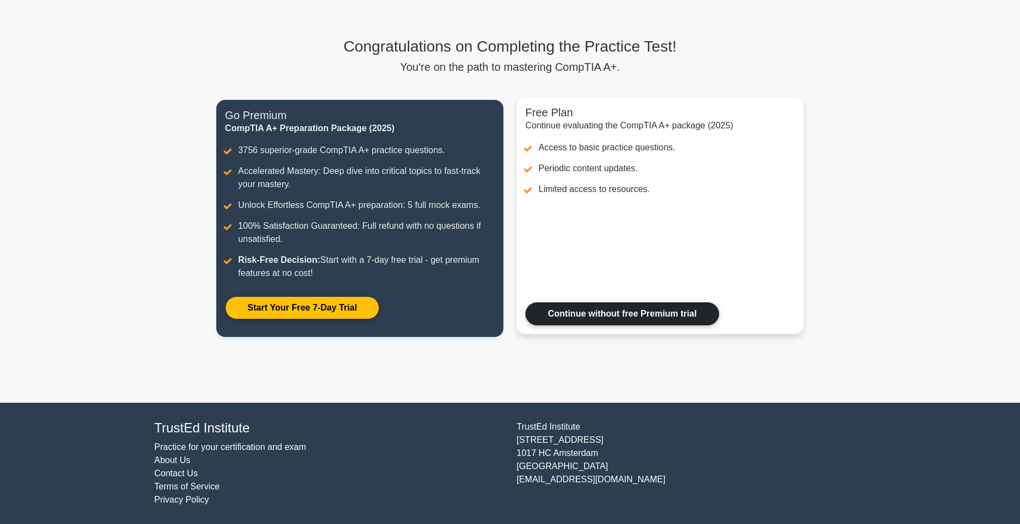
click at [586, 317] on link "Continue without free Premium trial" at bounding box center [622, 313] width 194 height 23
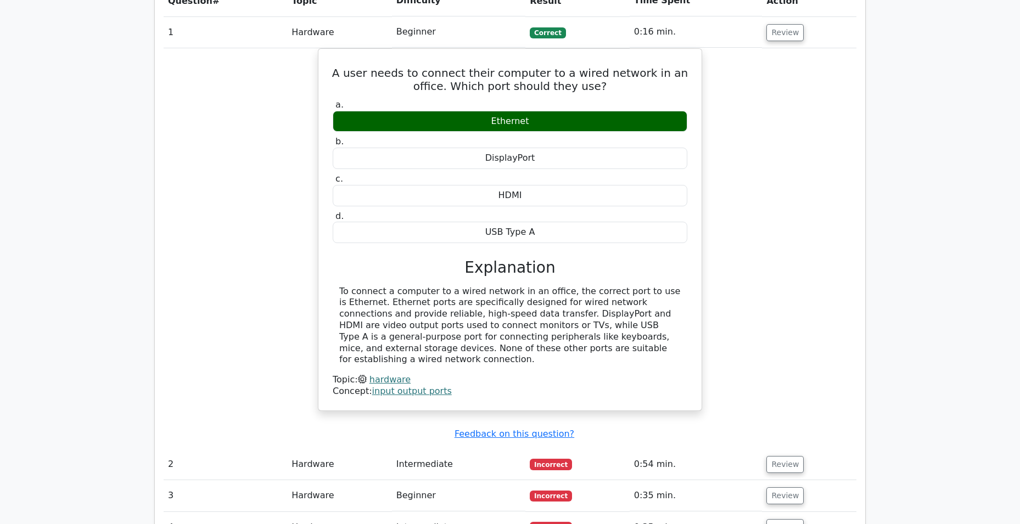
scroll to position [659, 0]
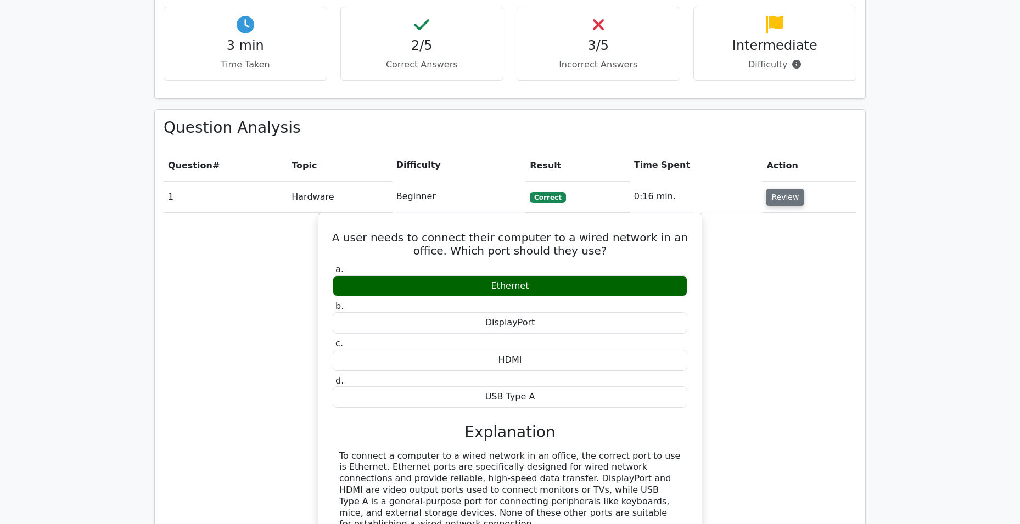
click at [778, 189] on button "Review" at bounding box center [784, 197] width 37 height 17
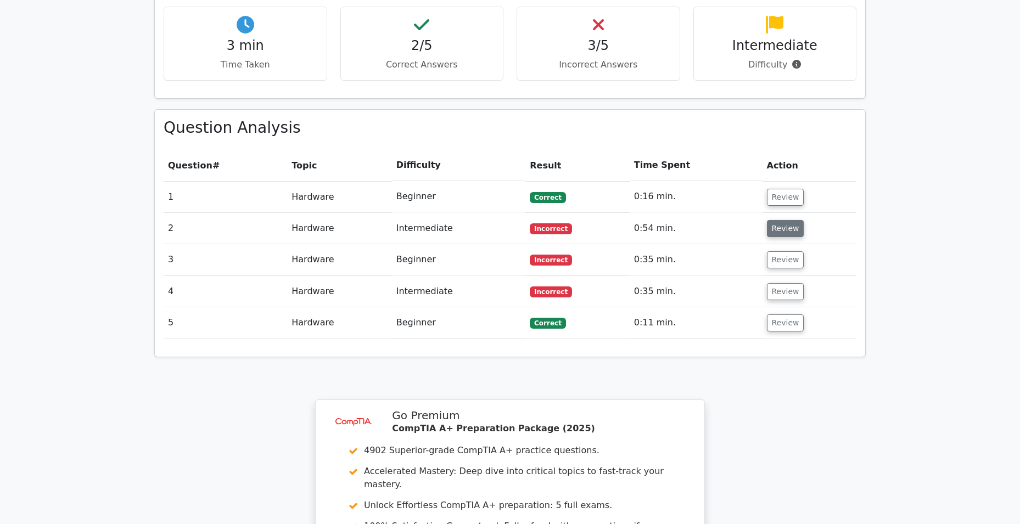
click at [777, 220] on button "Review" at bounding box center [785, 228] width 37 height 17
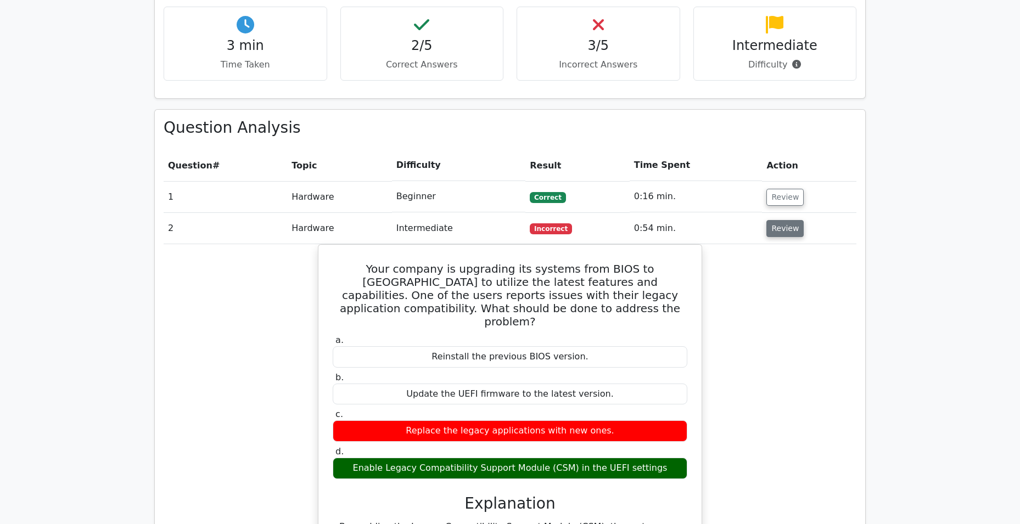
click at [777, 220] on button "Review" at bounding box center [784, 228] width 37 height 17
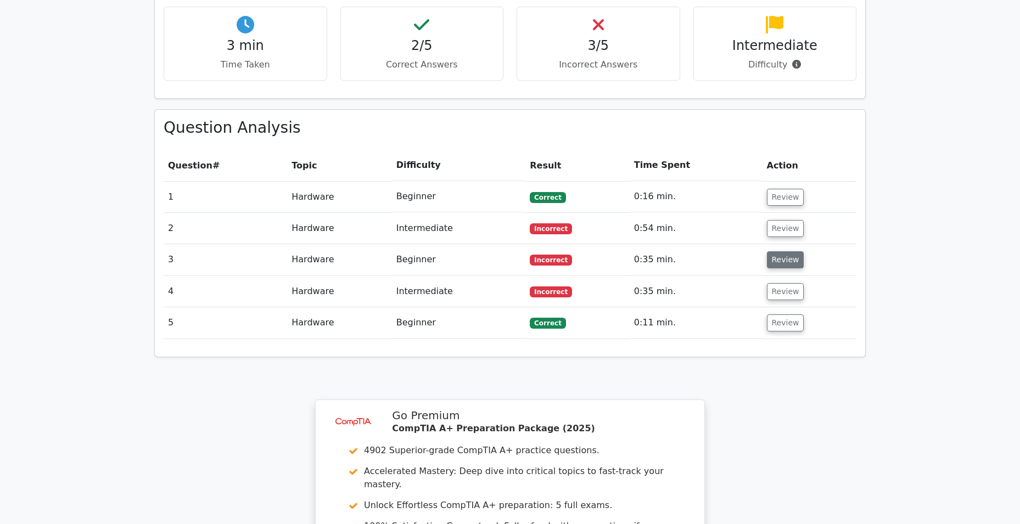
click at [772, 251] on button "Review" at bounding box center [785, 259] width 37 height 17
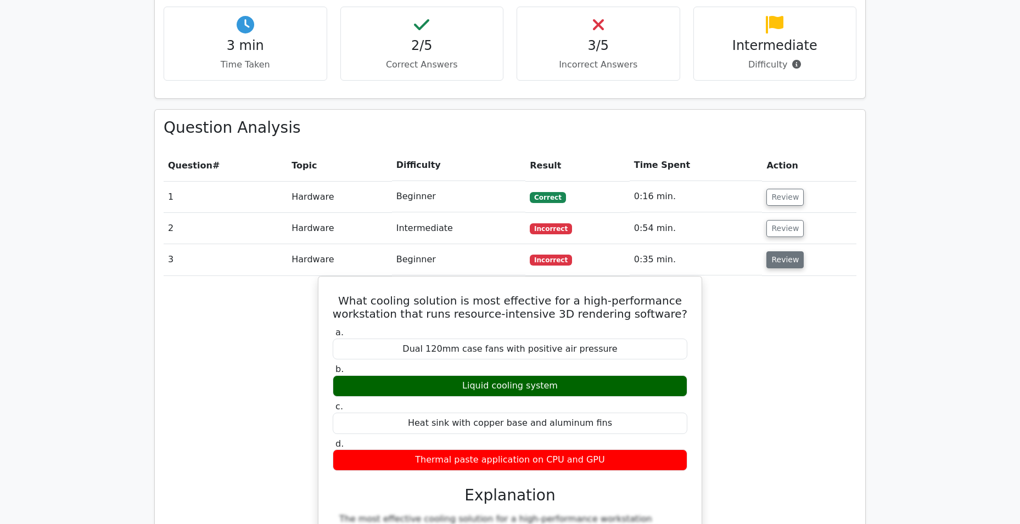
click at [772, 251] on button "Review" at bounding box center [784, 259] width 37 height 17
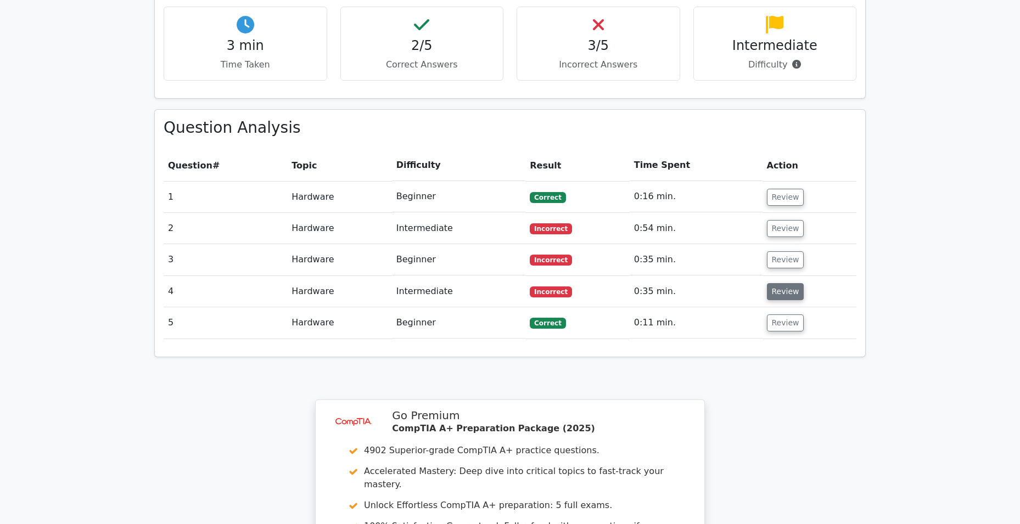
click at [773, 283] on button "Review" at bounding box center [785, 291] width 37 height 17
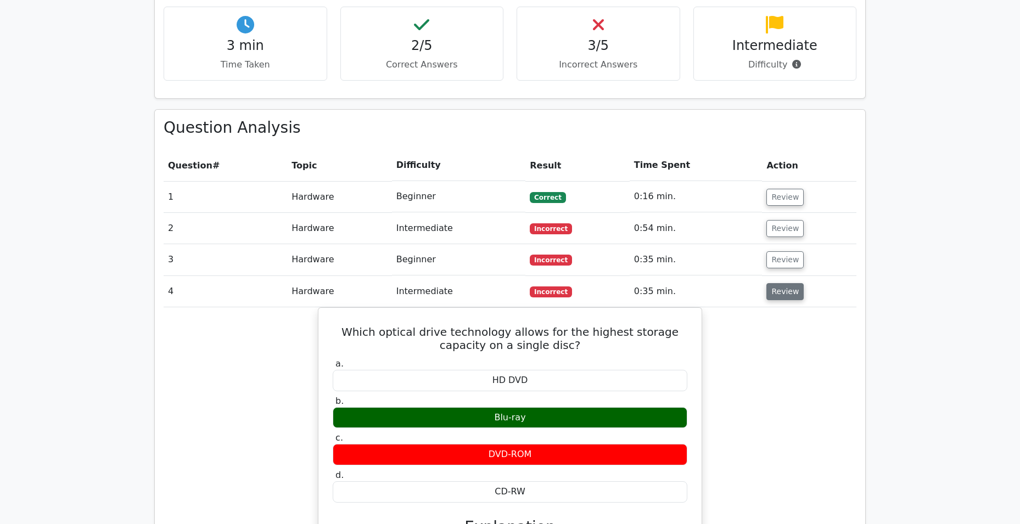
click at [773, 283] on button "Review" at bounding box center [784, 291] width 37 height 17
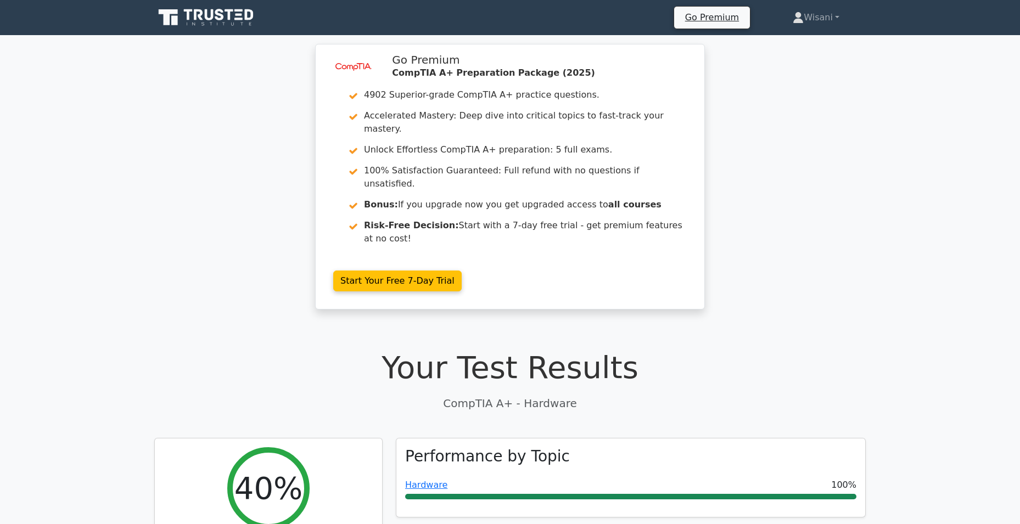
scroll to position [55, 0]
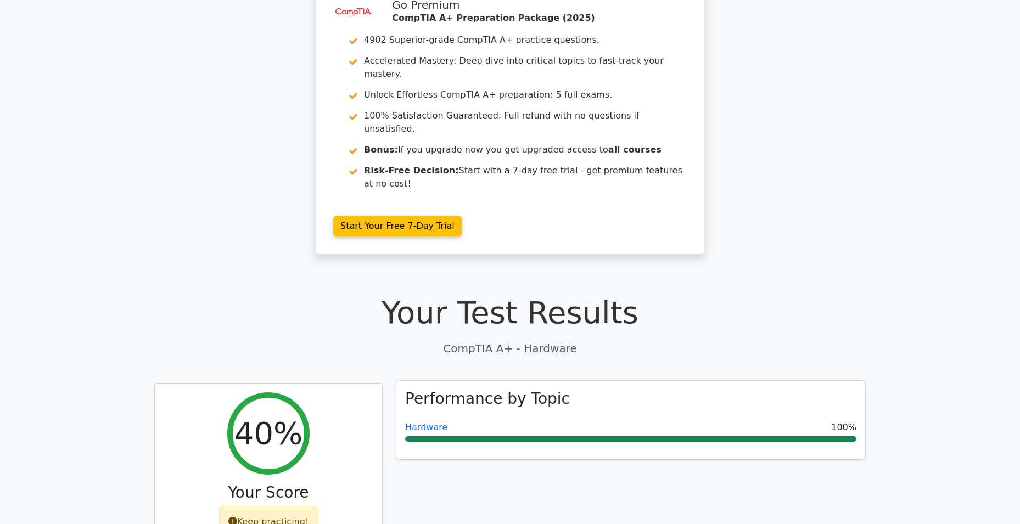
click at [458, 390] on h3 "Performance by Topic" at bounding box center [487, 399] width 165 height 19
click at [512, 390] on h3 "Performance by Topic" at bounding box center [487, 399] width 165 height 19
click at [511, 421] on div "Hardware 100%" at bounding box center [630, 427] width 451 height 13
click at [412, 422] on link "Hardware" at bounding box center [426, 427] width 42 height 10
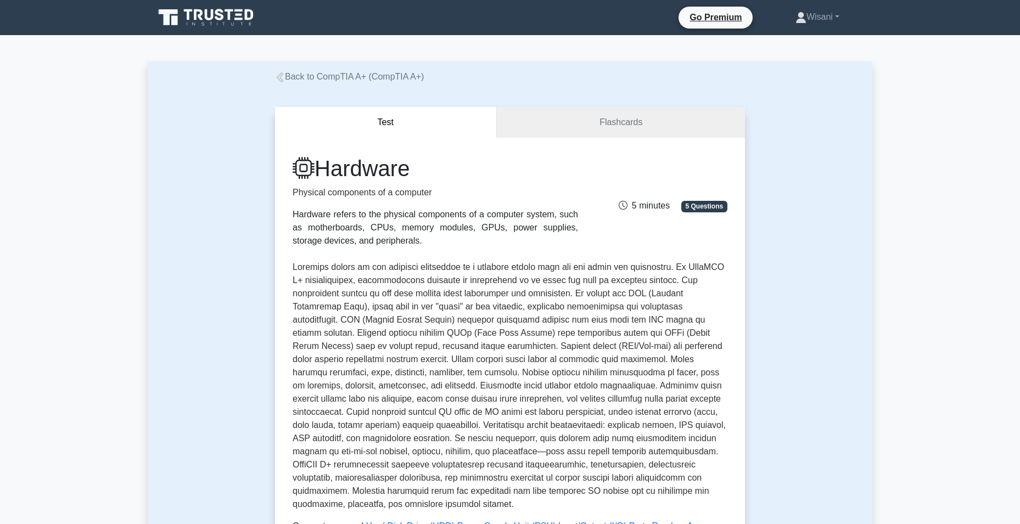
scroll to position [165, 0]
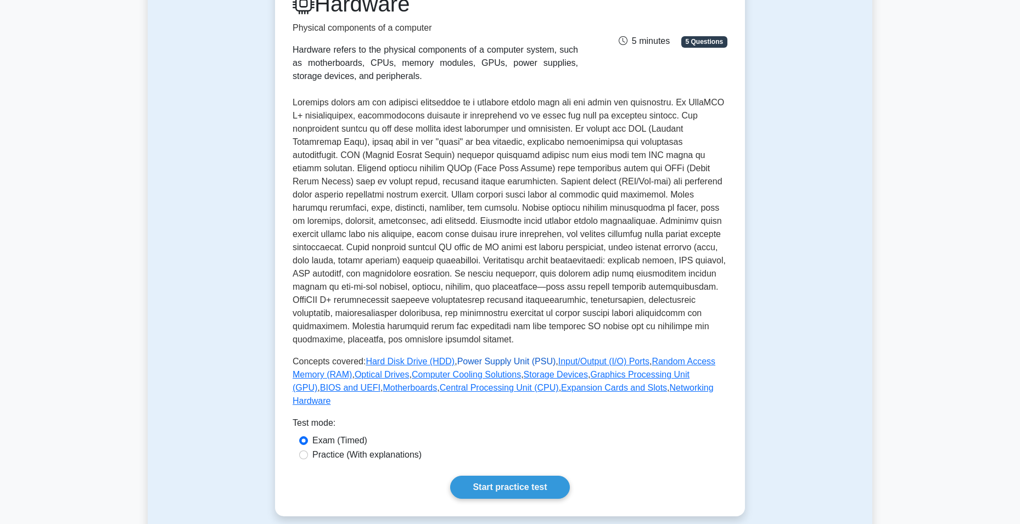
click at [480, 361] on link "Power Supply Unit (PSU)" at bounding box center [506, 361] width 99 height 9
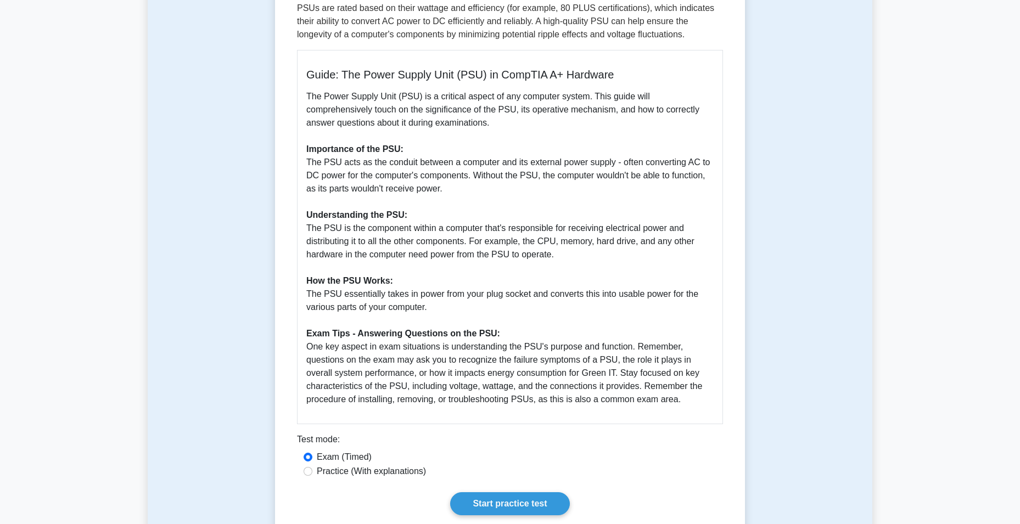
scroll to position [329, 0]
